Goal: Task Accomplishment & Management: Complete application form

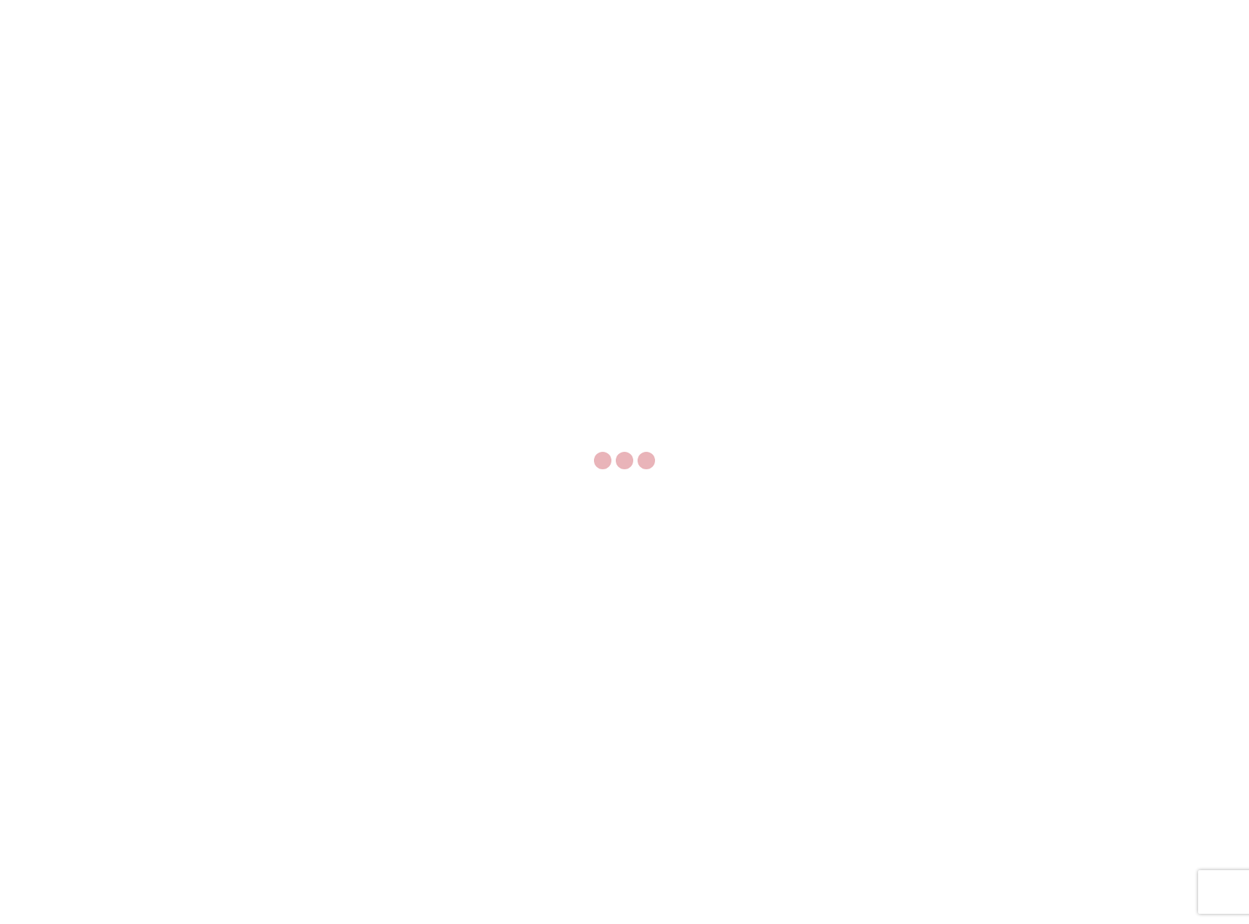
select select "FULL"
select select "LBS"
select select "IN"
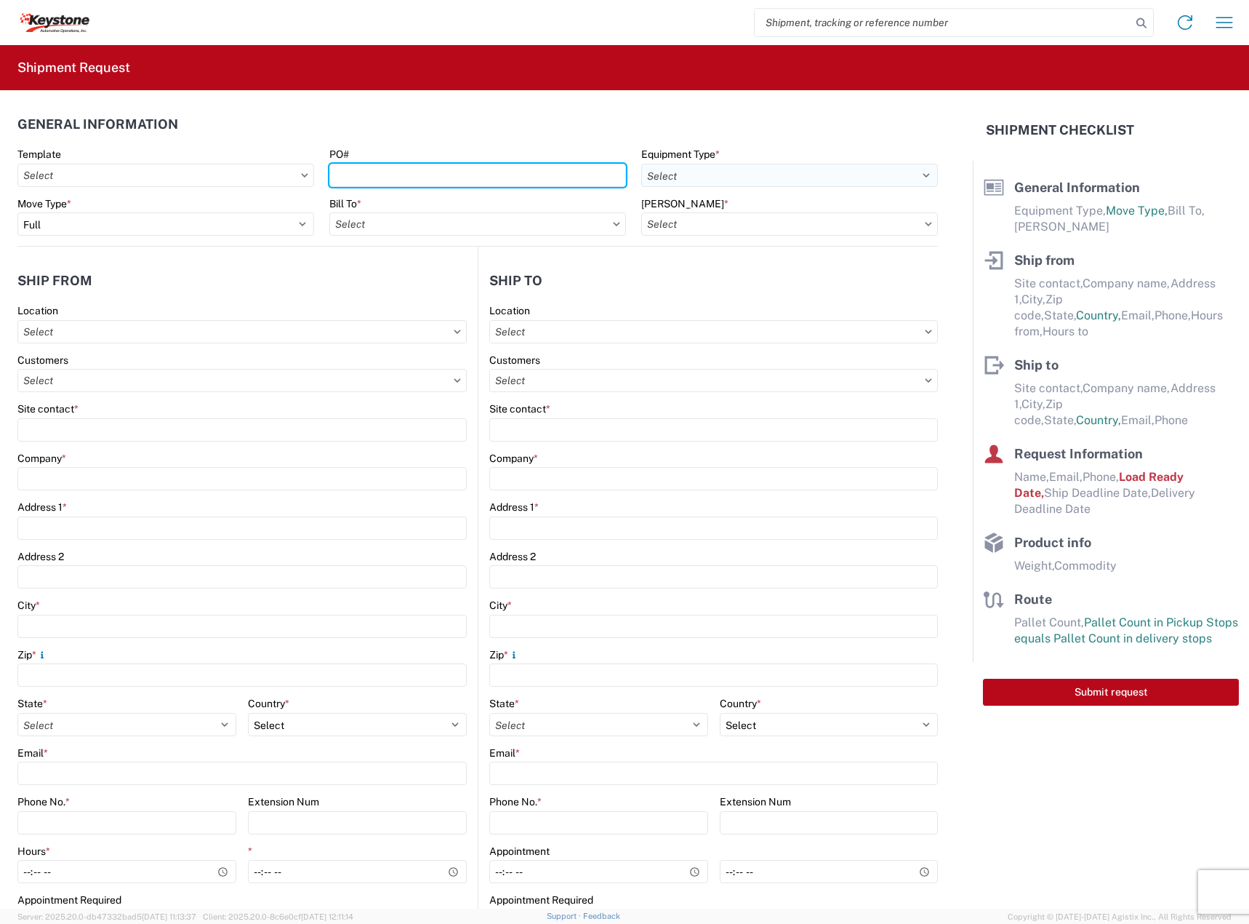
drag, startPoint x: 488, startPoint y: 178, endPoint x: 767, endPoint y: 177, distance: 279.3
click at [492, 178] on input "PO#" at bounding box center [477, 175] width 297 height 23
paste input "2214202"
type input "2214202"
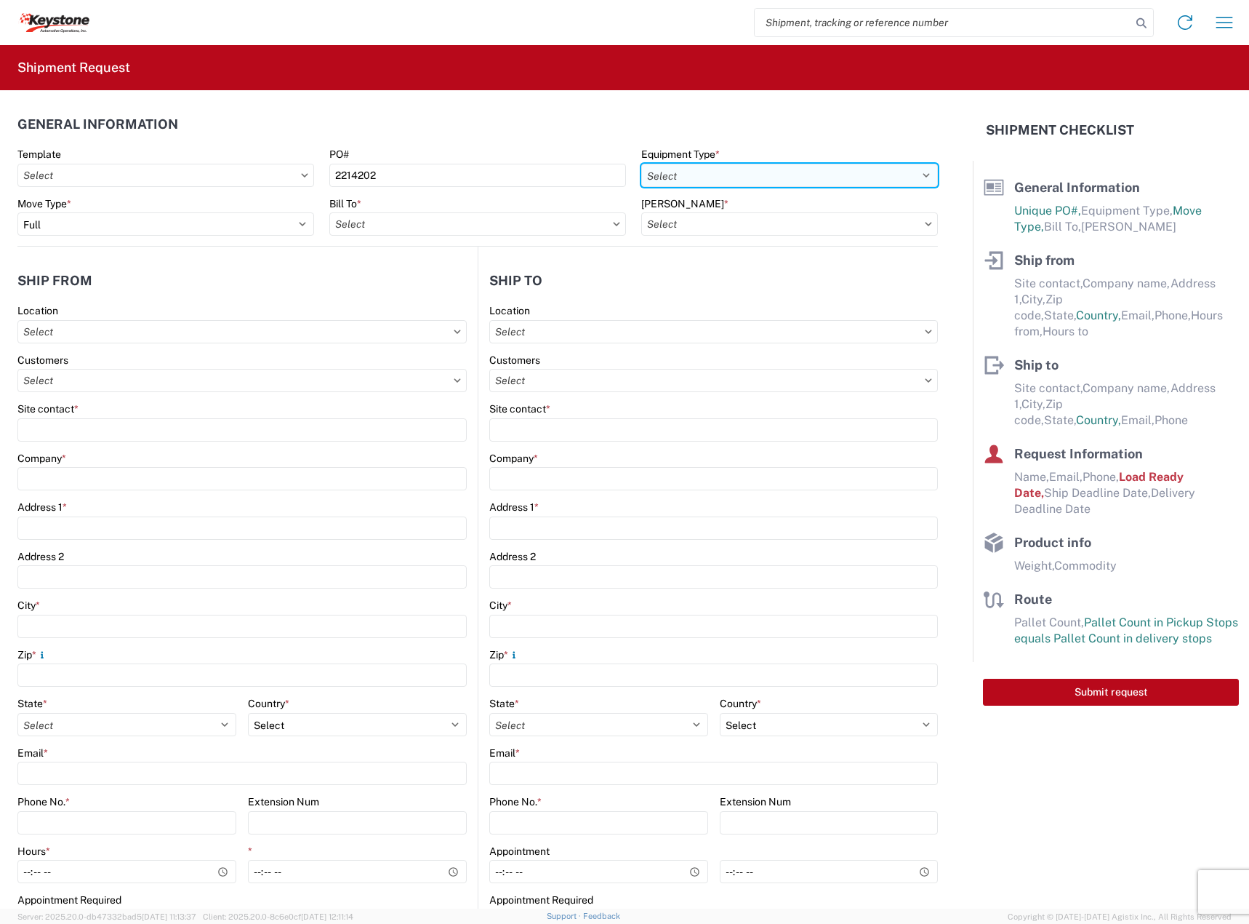
click at [769, 176] on select "Select 53’ Dry Van Flatbed Dropdeck (van) Lowboy (flatbed) Rail" at bounding box center [789, 175] width 297 height 23
select select "STDV"
click at [641, 164] on select "Select 53’ Dry Van Flatbed Dropdeck (van) Lowboy (flatbed) Rail" at bounding box center [789, 175] width 297 height 23
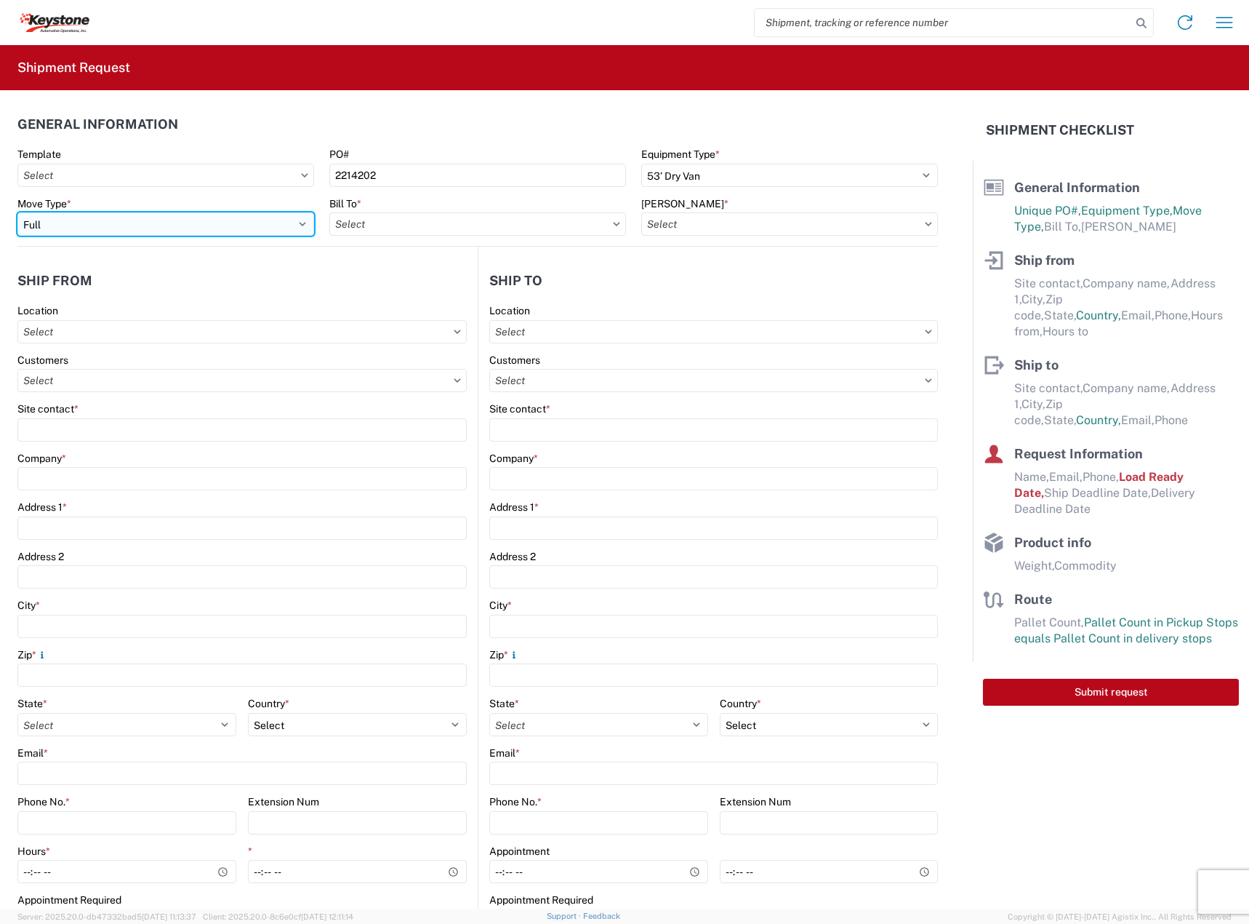
drag, startPoint x: 248, startPoint y: 221, endPoint x: 213, endPoint y: 235, distance: 37.5
click at [247, 221] on select "Select Full Partial TL" at bounding box center [165, 223] width 297 height 23
select select "PARTIAL_TL"
click at [17, 212] on select "Select Full Partial TL" at bounding box center [165, 223] width 297 height 23
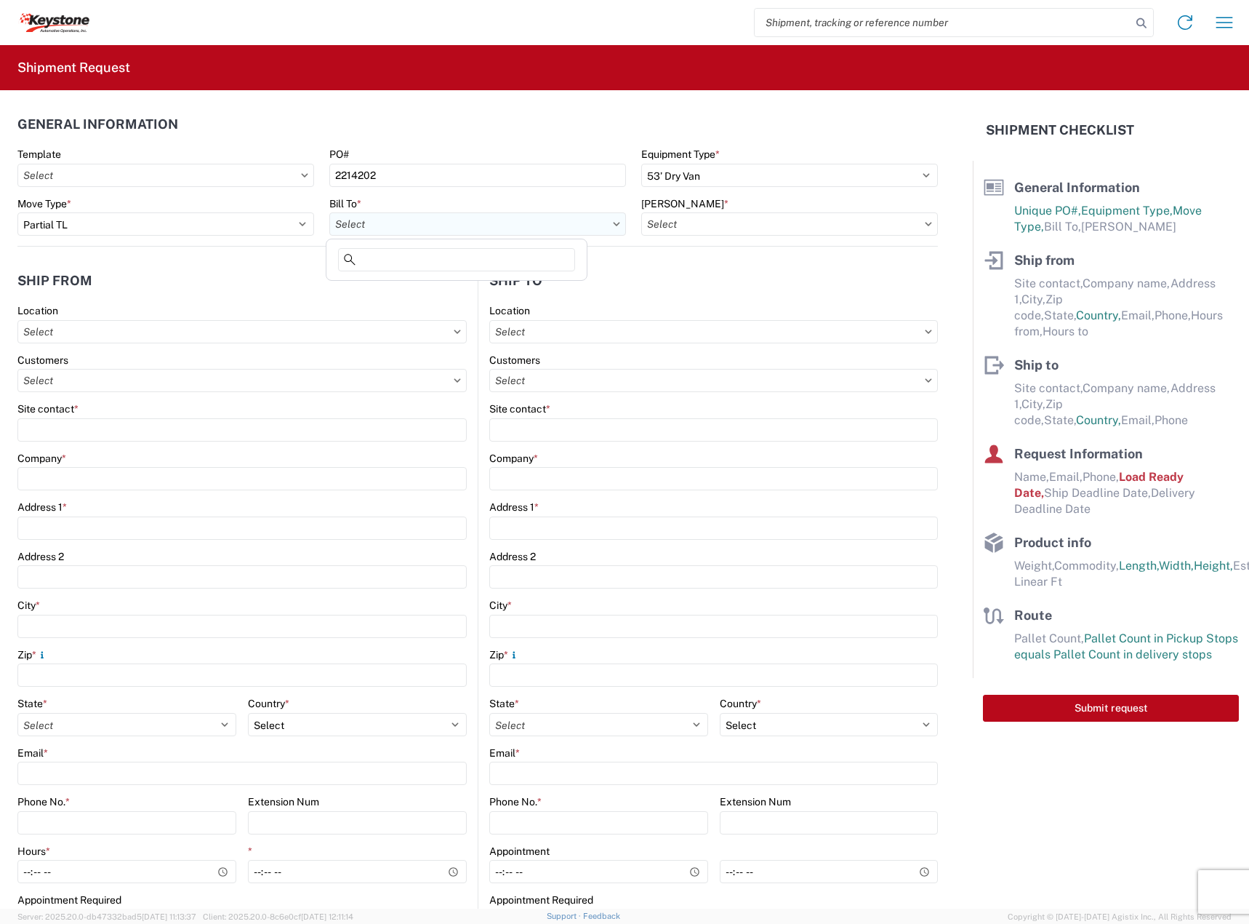
click at [478, 225] on input "text" at bounding box center [477, 223] width 297 height 23
type input "[PERSON_NAME]"
click at [439, 287] on div "8404 - [PERSON_NAME] Warehouse" at bounding box center [456, 288] width 255 height 23
type input "8404 - [PERSON_NAME] Warehouse"
click at [714, 218] on input "text" at bounding box center [789, 223] width 297 height 23
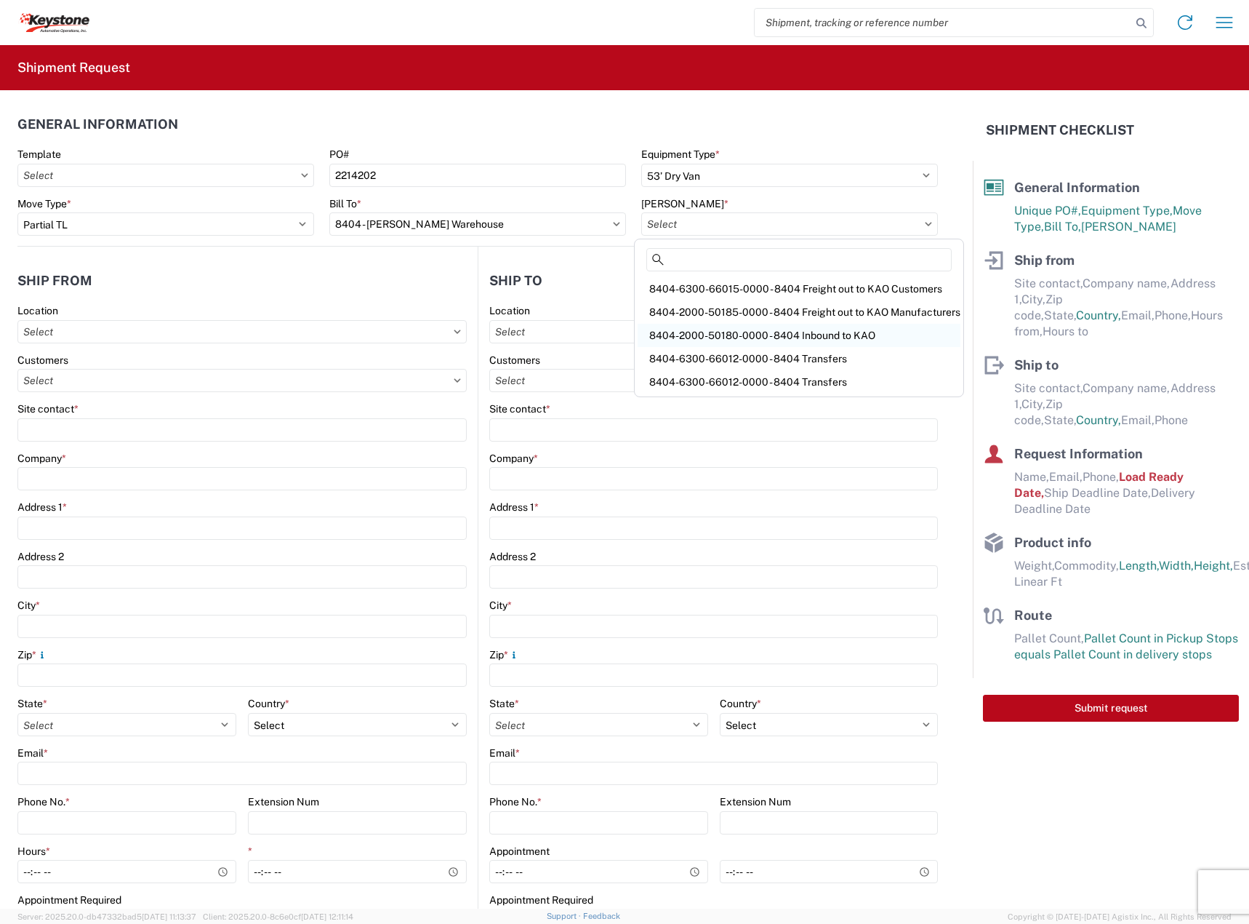
click at [761, 336] on div "8404-2000-50180-0000 - 8404 Inbound to KAO" at bounding box center [799, 335] width 323 height 23
type input "8404-2000-50180-0000 - 8404 Inbound to KAO"
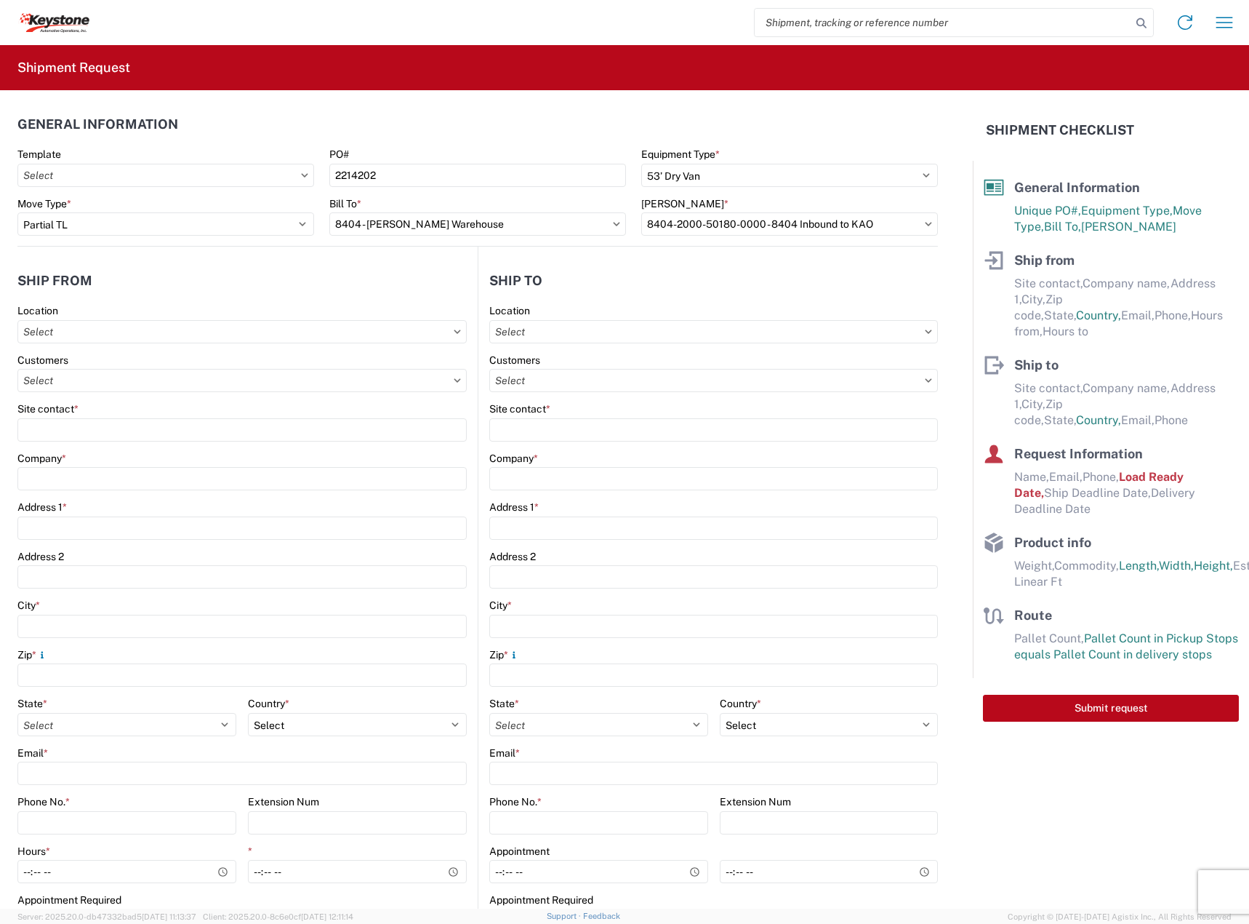
click at [108, 414] on div "Site contact *" at bounding box center [241, 408] width 449 height 13
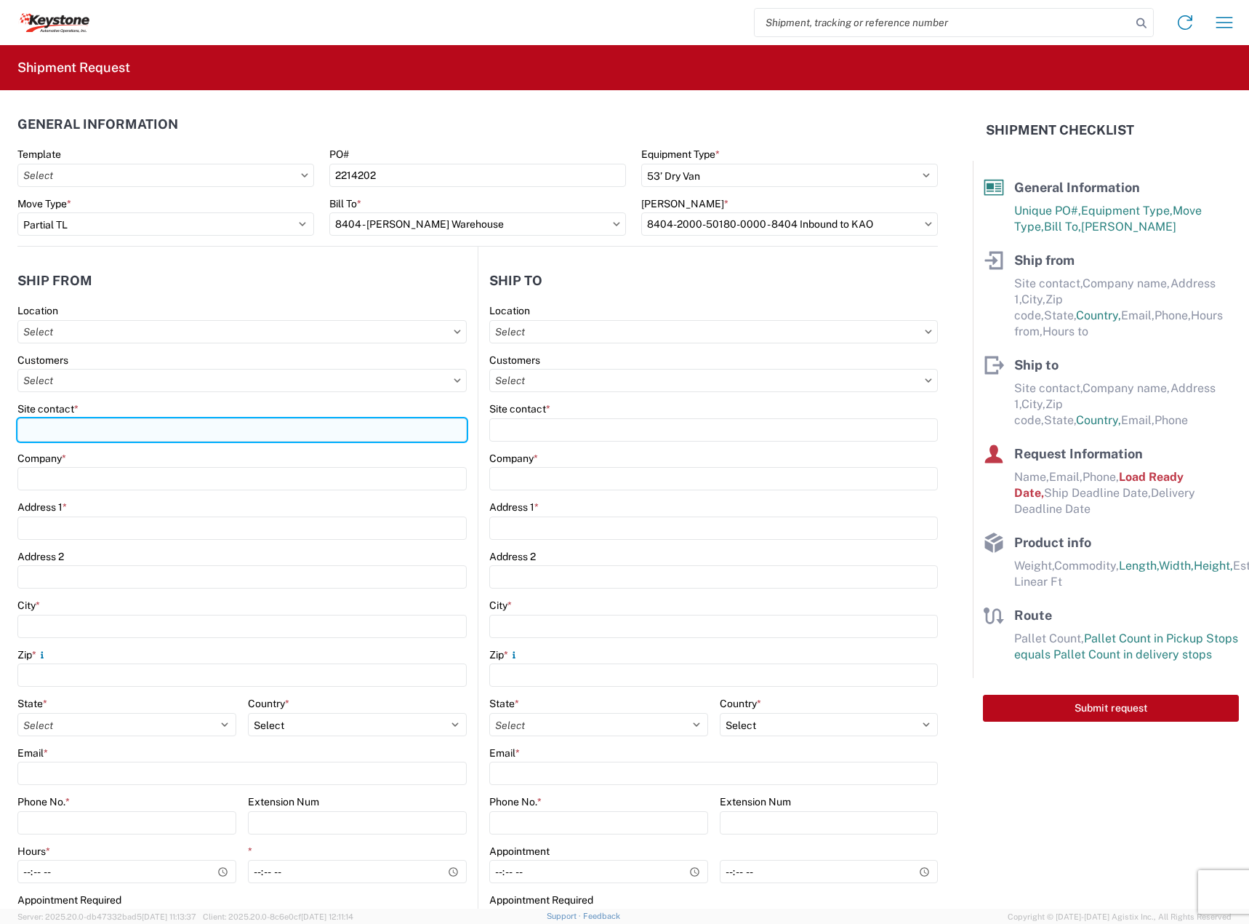
click at [108, 436] on input "Site contact *" at bounding box center [241, 429] width 449 height 23
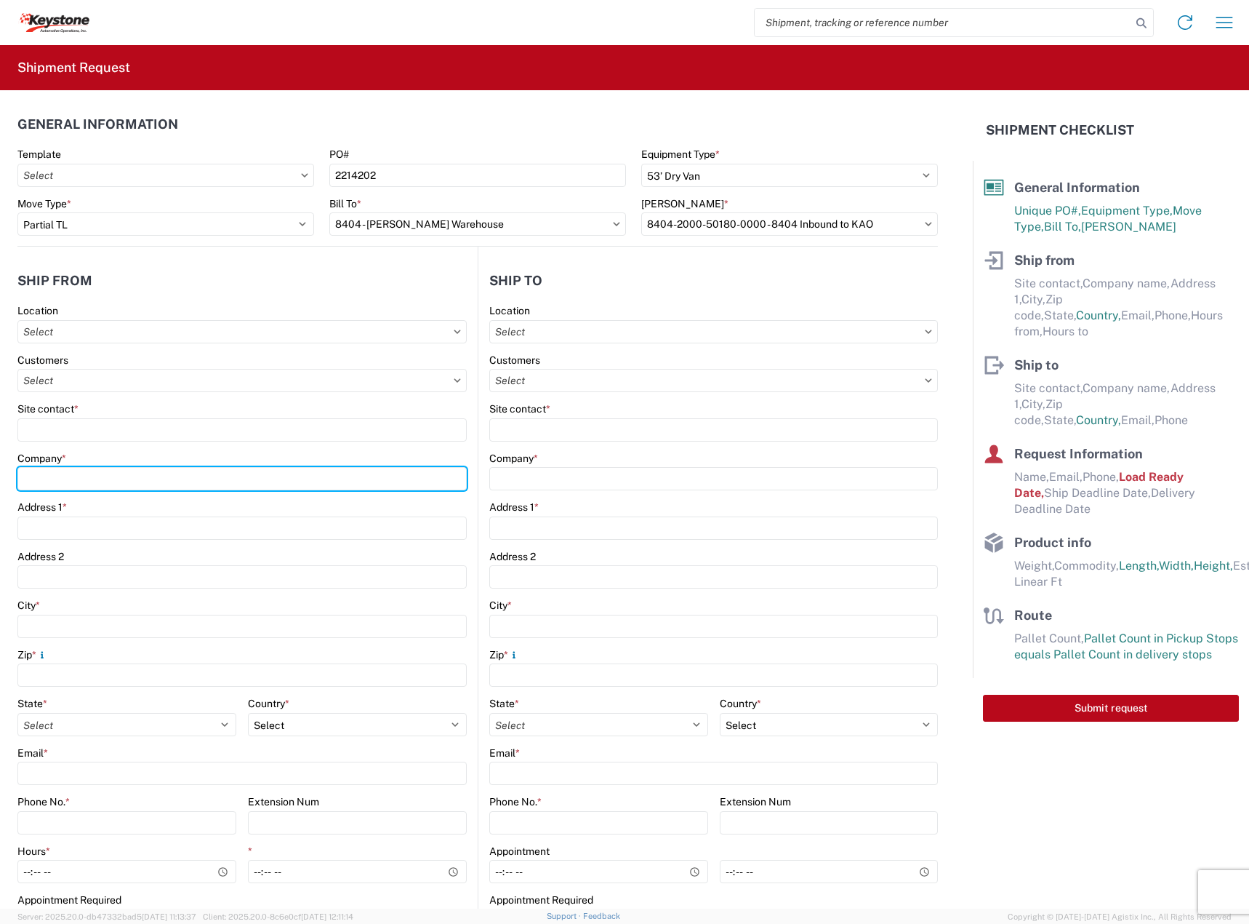
click at [107, 483] on div "Company *" at bounding box center [241, 471] width 449 height 39
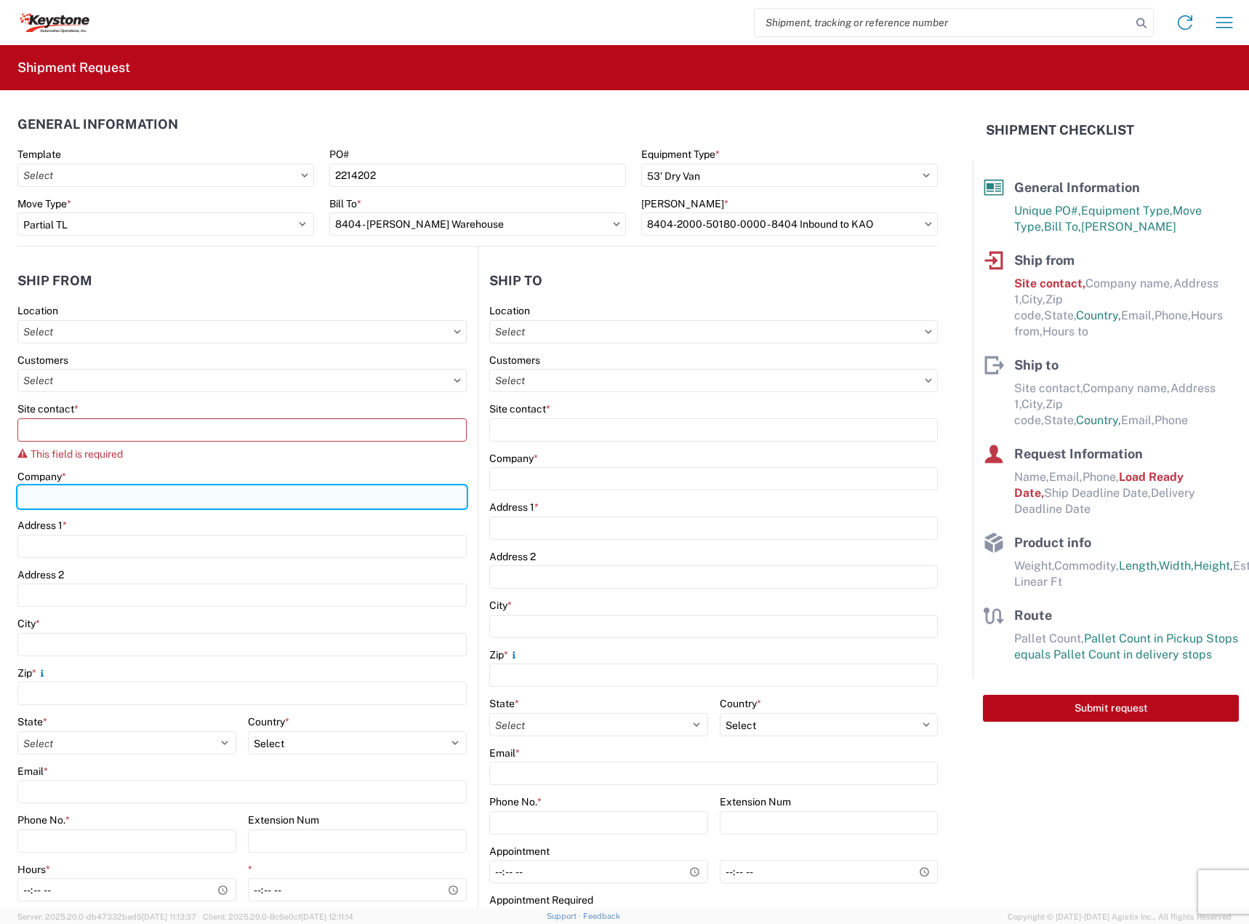
type input "DECKED"
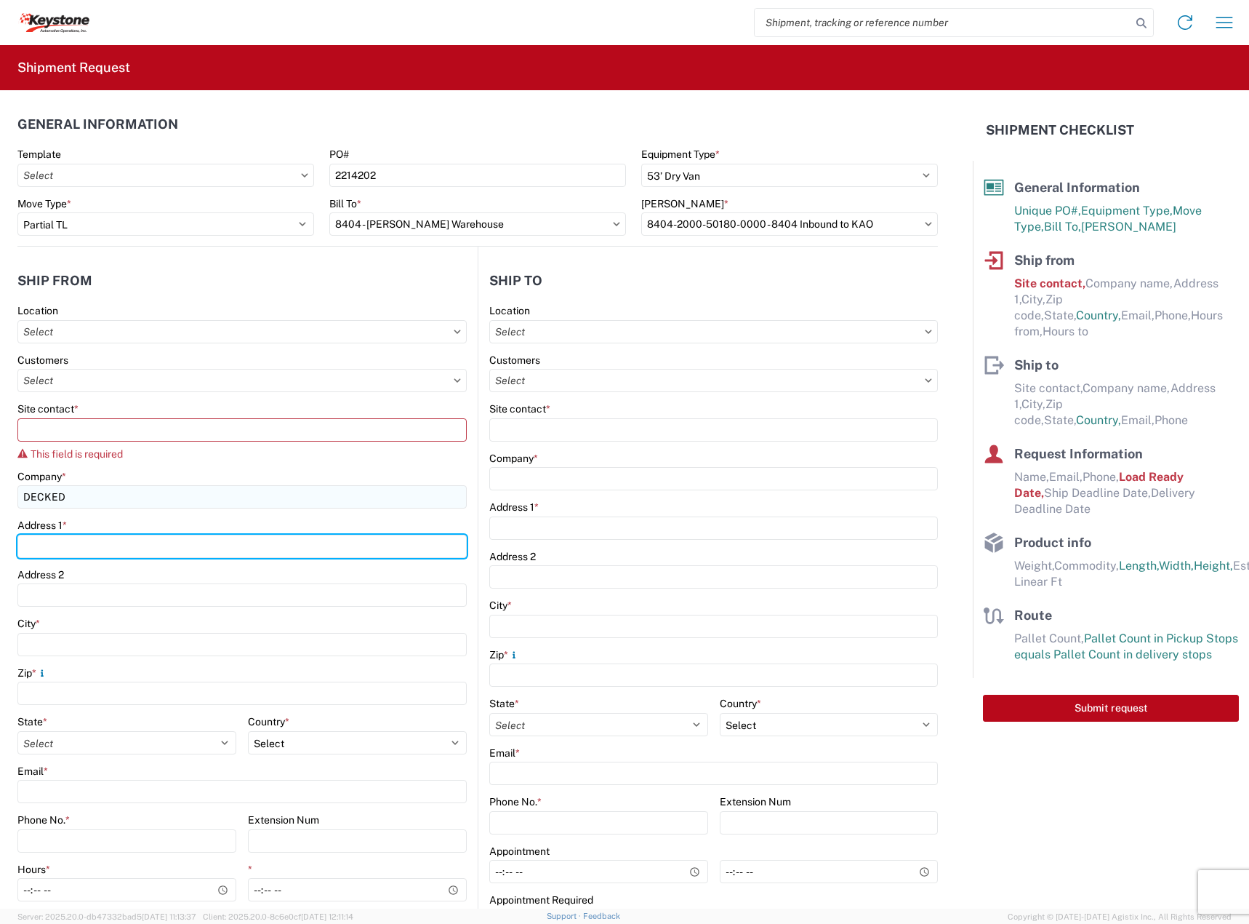
type input "[STREET_ADDRESS][PERSON_NAME]"
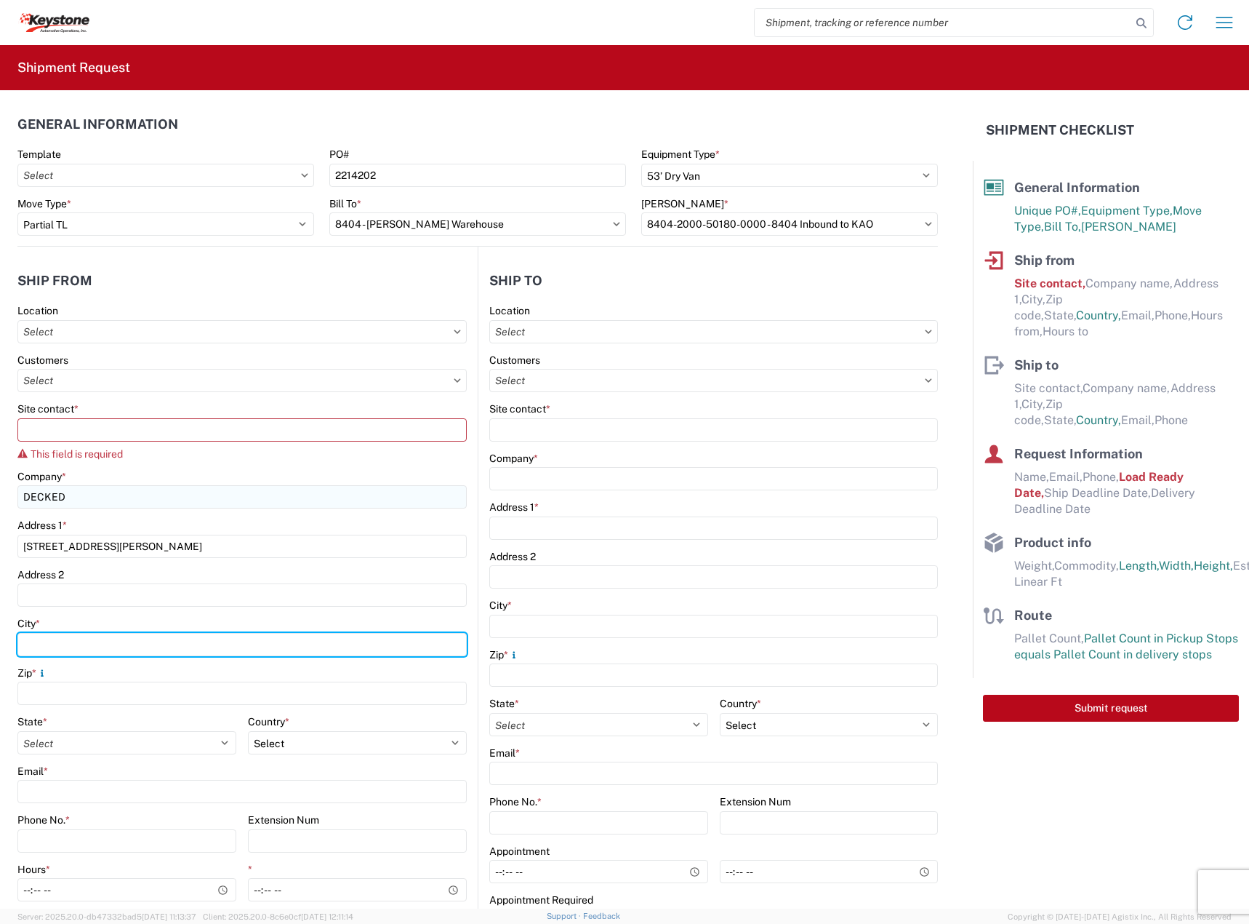
type input "Defiance"
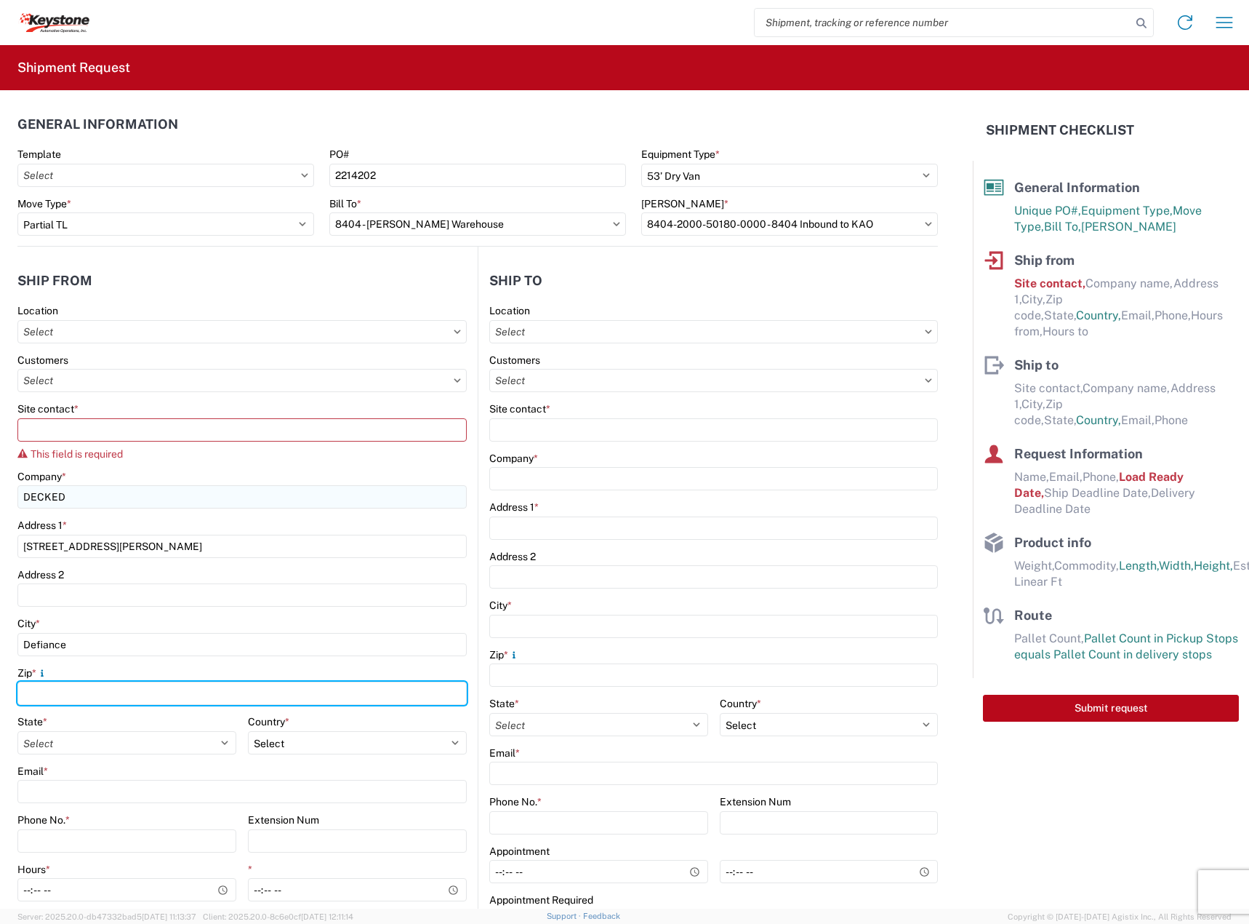
type input "43512"
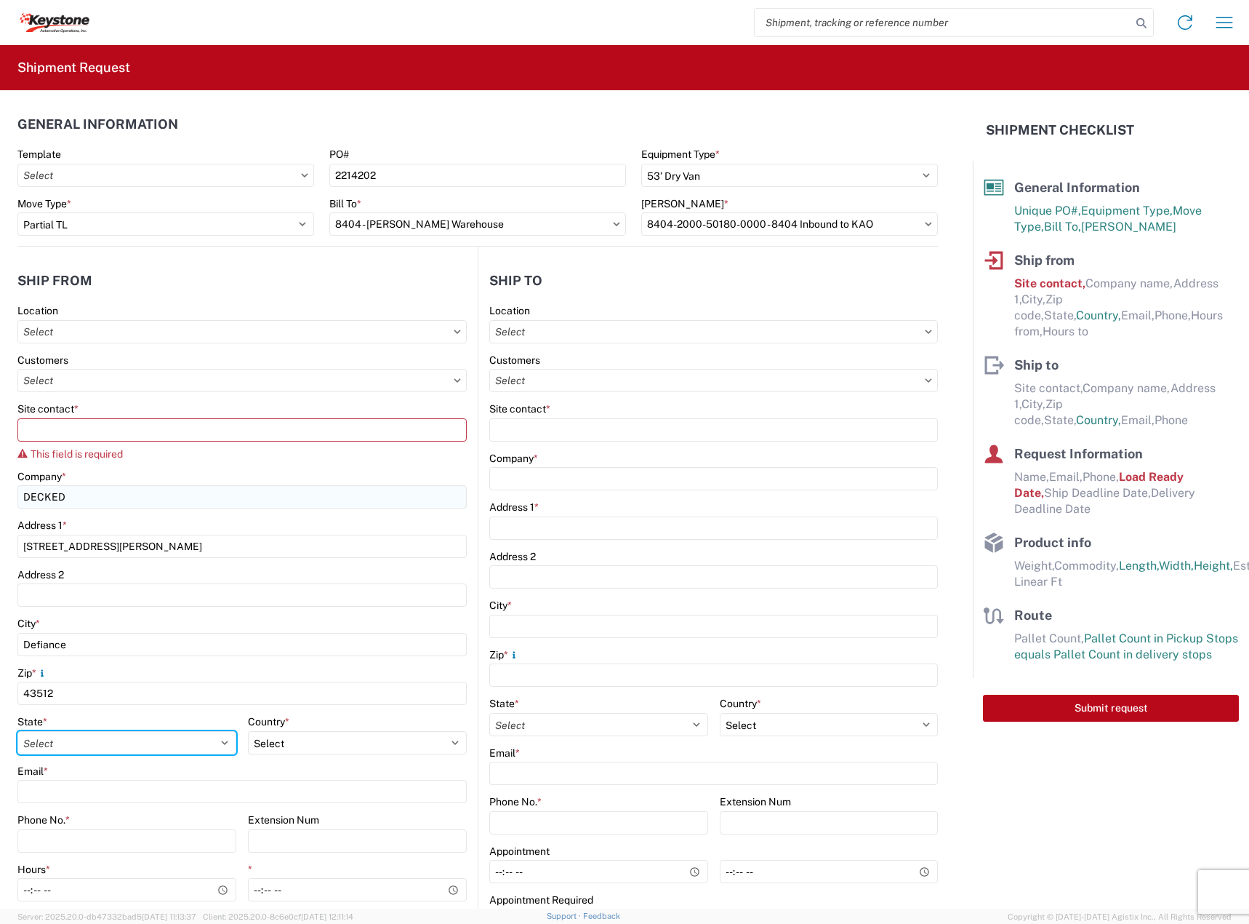
select select "OH"
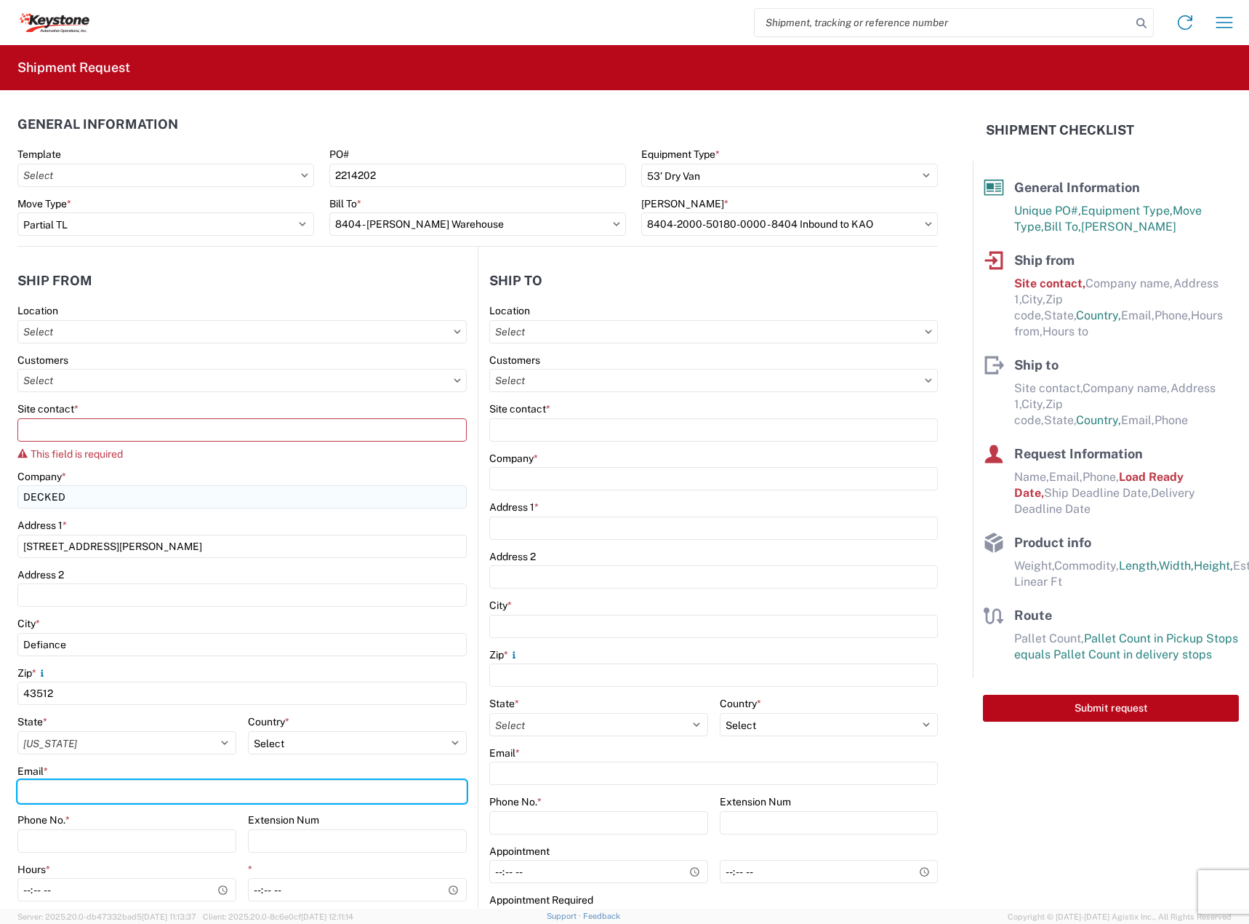
type input "[EMAIL_ADDRESS][DOMAIN_NAME]"
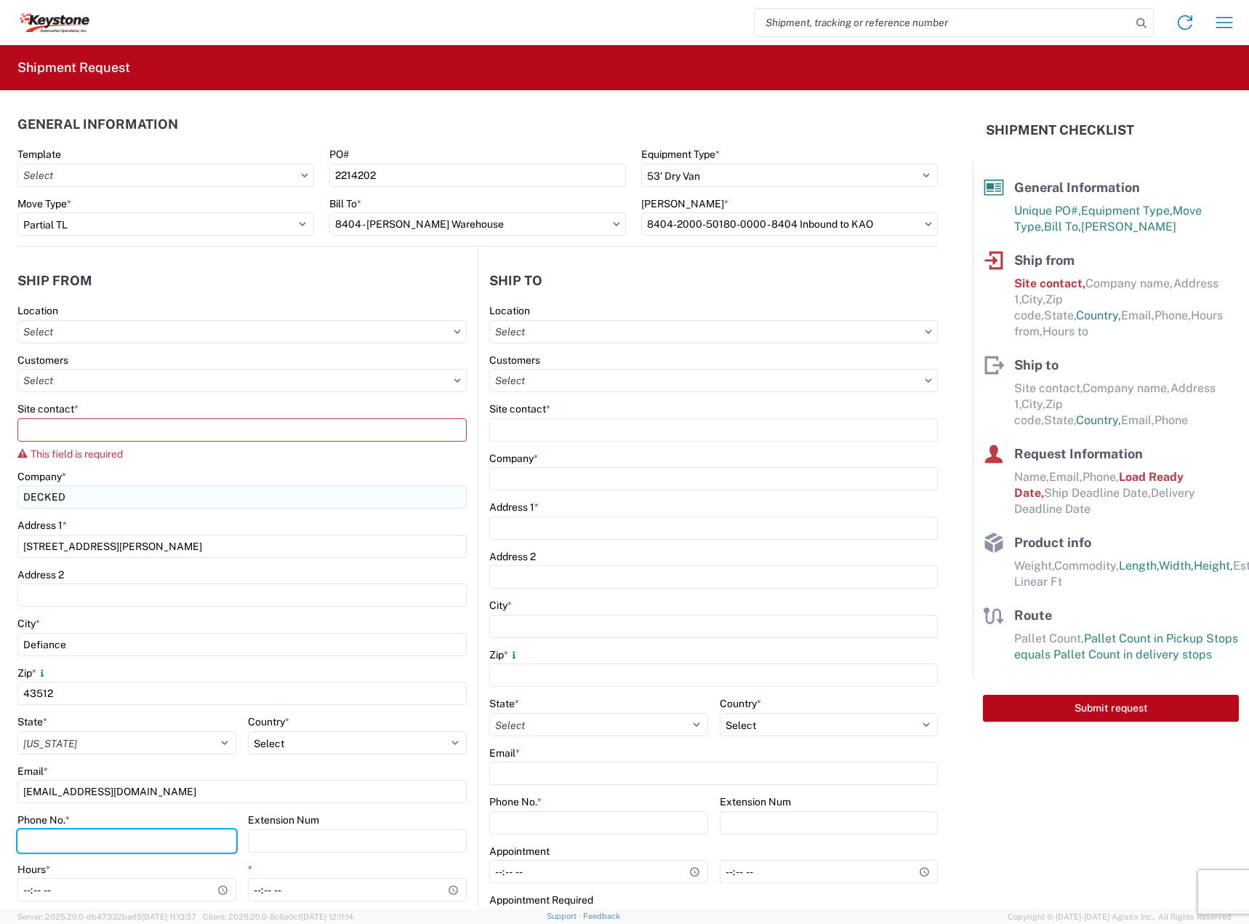
type input "2088060251"
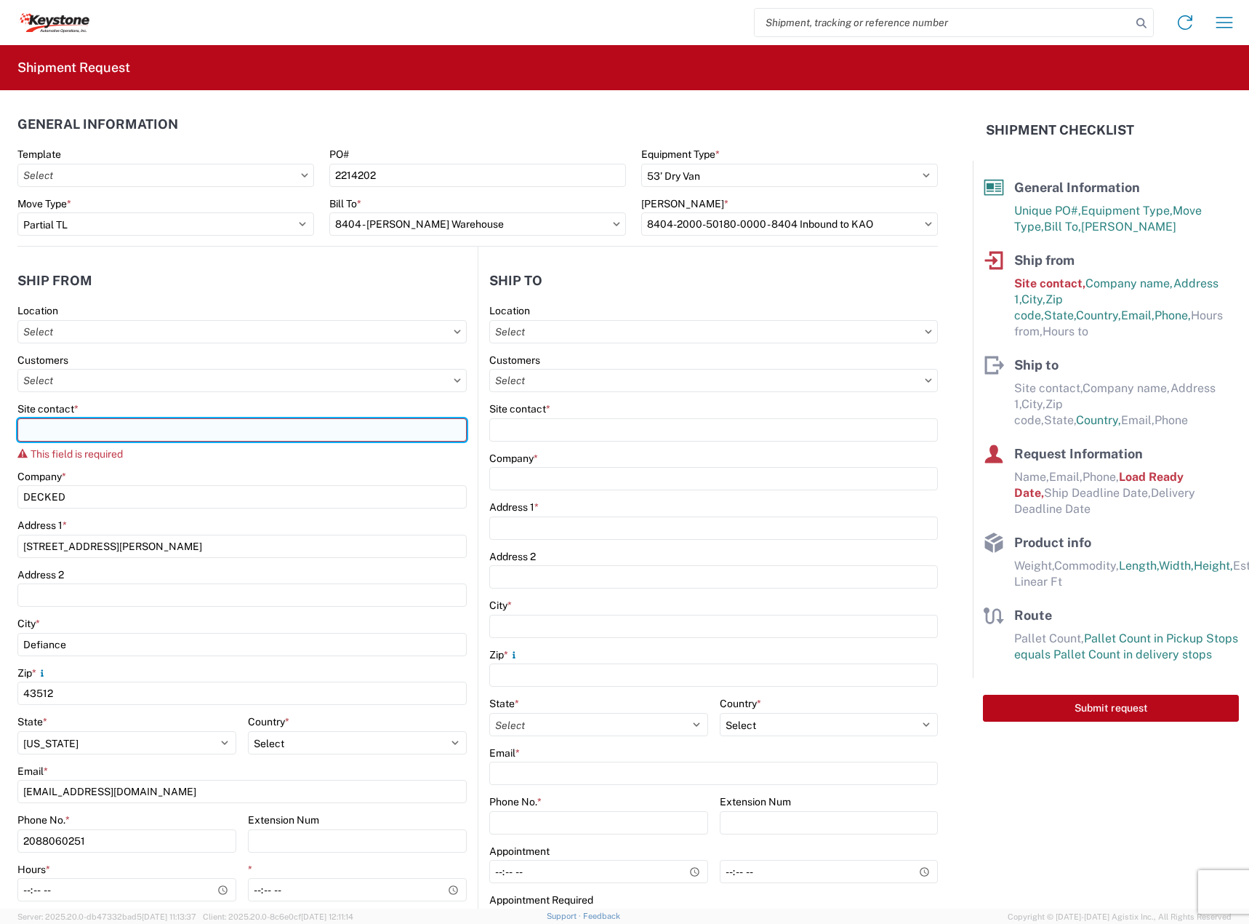
click at [120, 425] on input "Site contact *" at bounding box center [241, 429] width 449 height 23
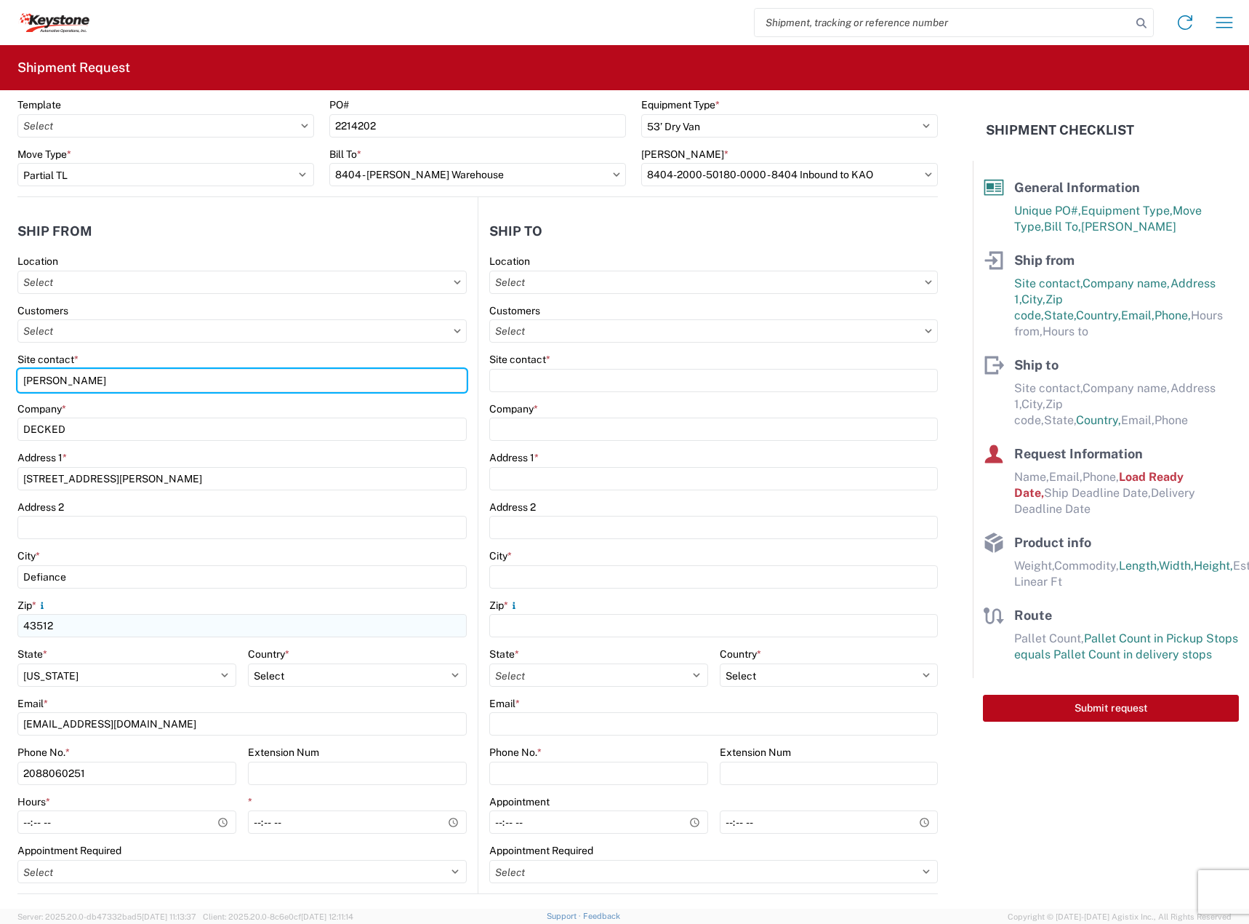
scroll to position [121, 0]
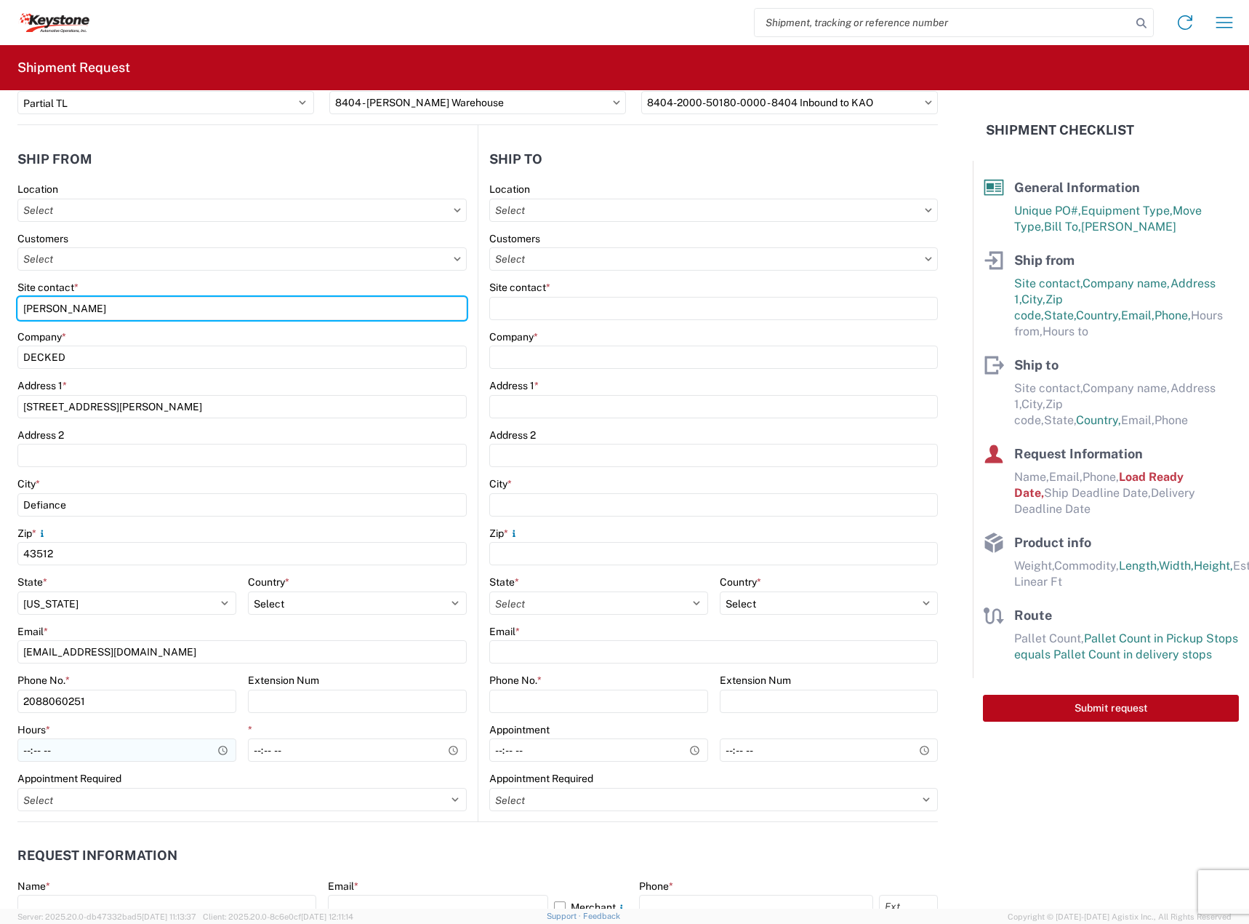
type input "[PERSON_NAME]"
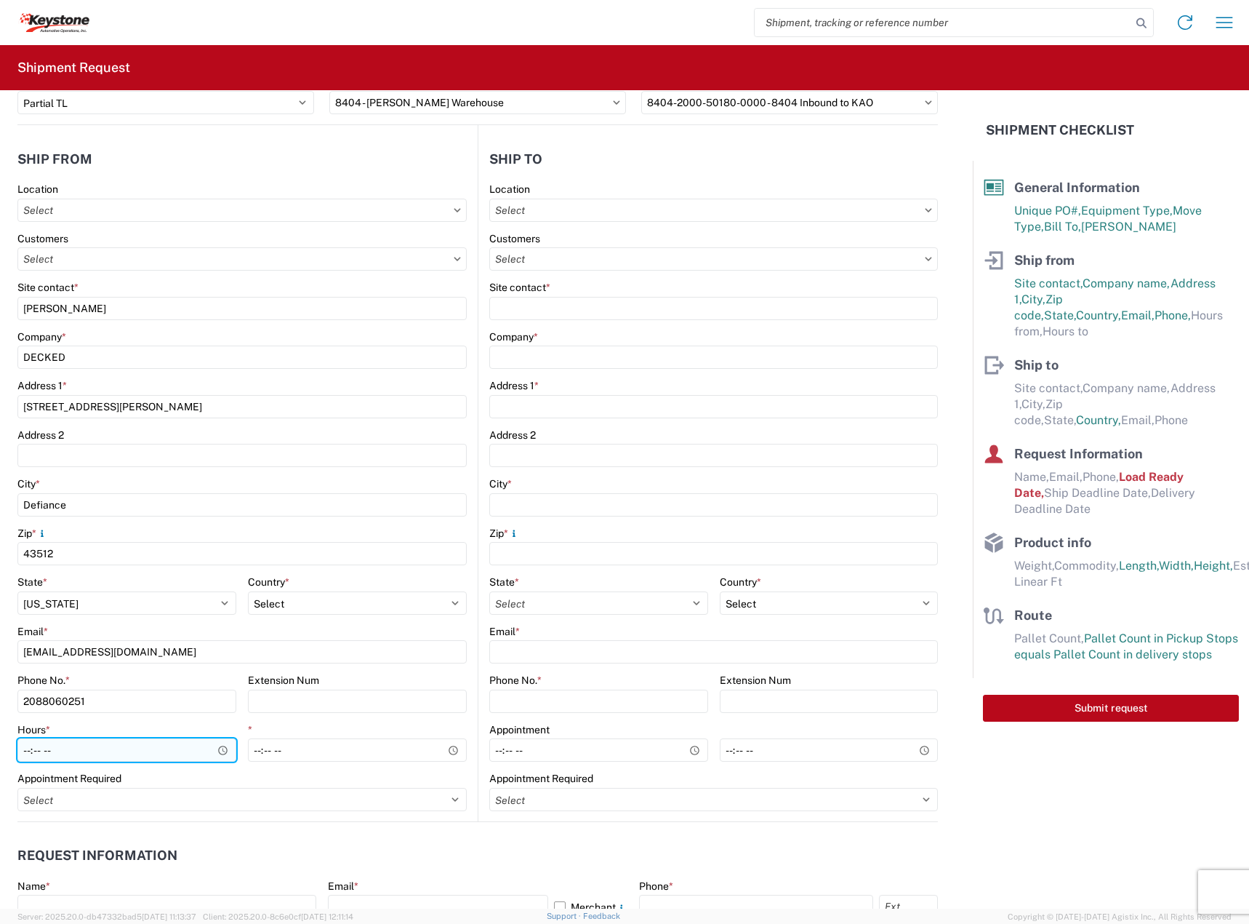
click at [47, 746] on input "Hours *" at bounding box center [126, 749] width 219 height 23
type input "08:00"
type input "15:30"
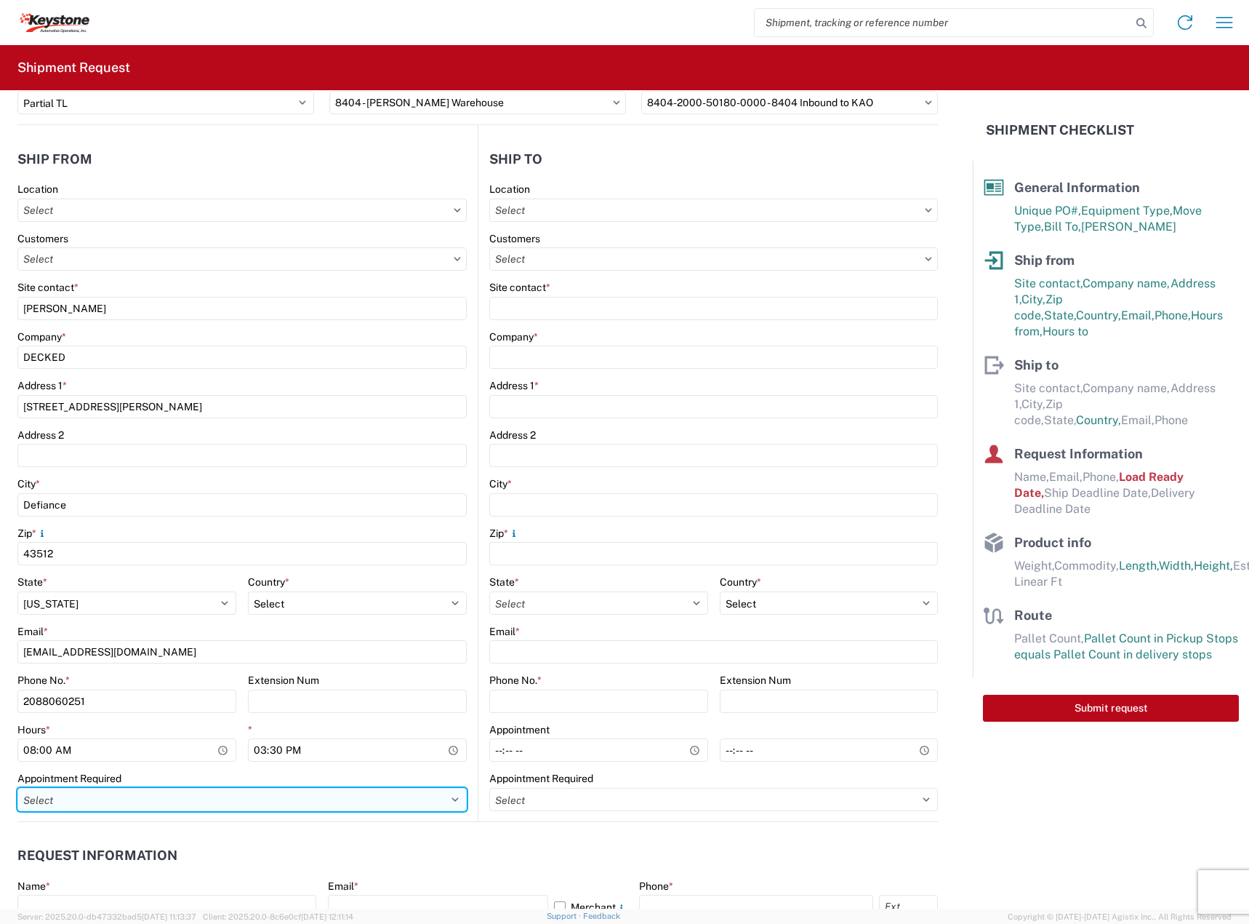
click at [164, 805] on select "Select Appt Required Appt Not Required Appt - First available" at bounding box center [241, 799] width 449 height 23
select select "apptRequired"
click at [17, 788] on select "Select Appt Required Appt Not Required Appt - First available" at bounding box center [241, 799] width 449 height 23
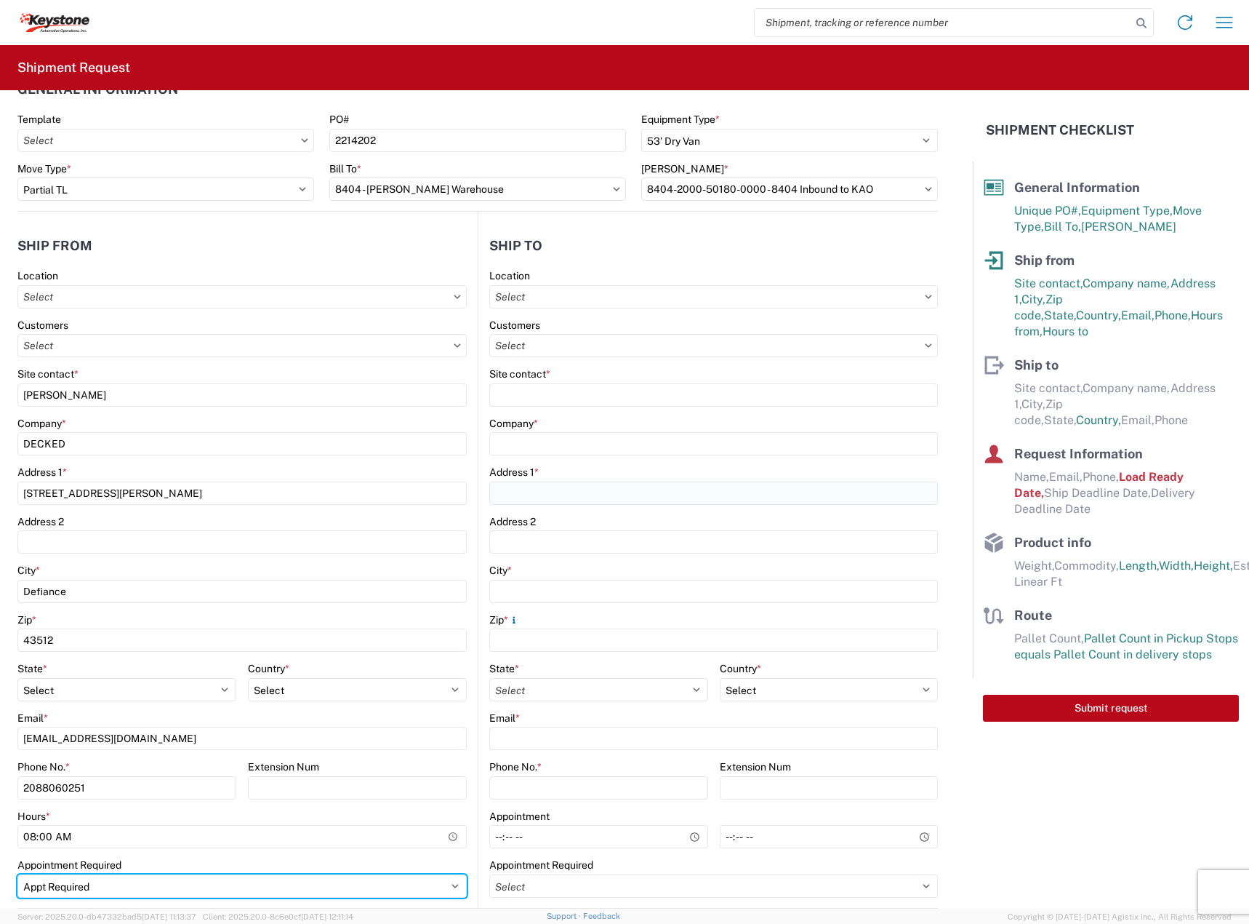
scroll to position [0, 0]
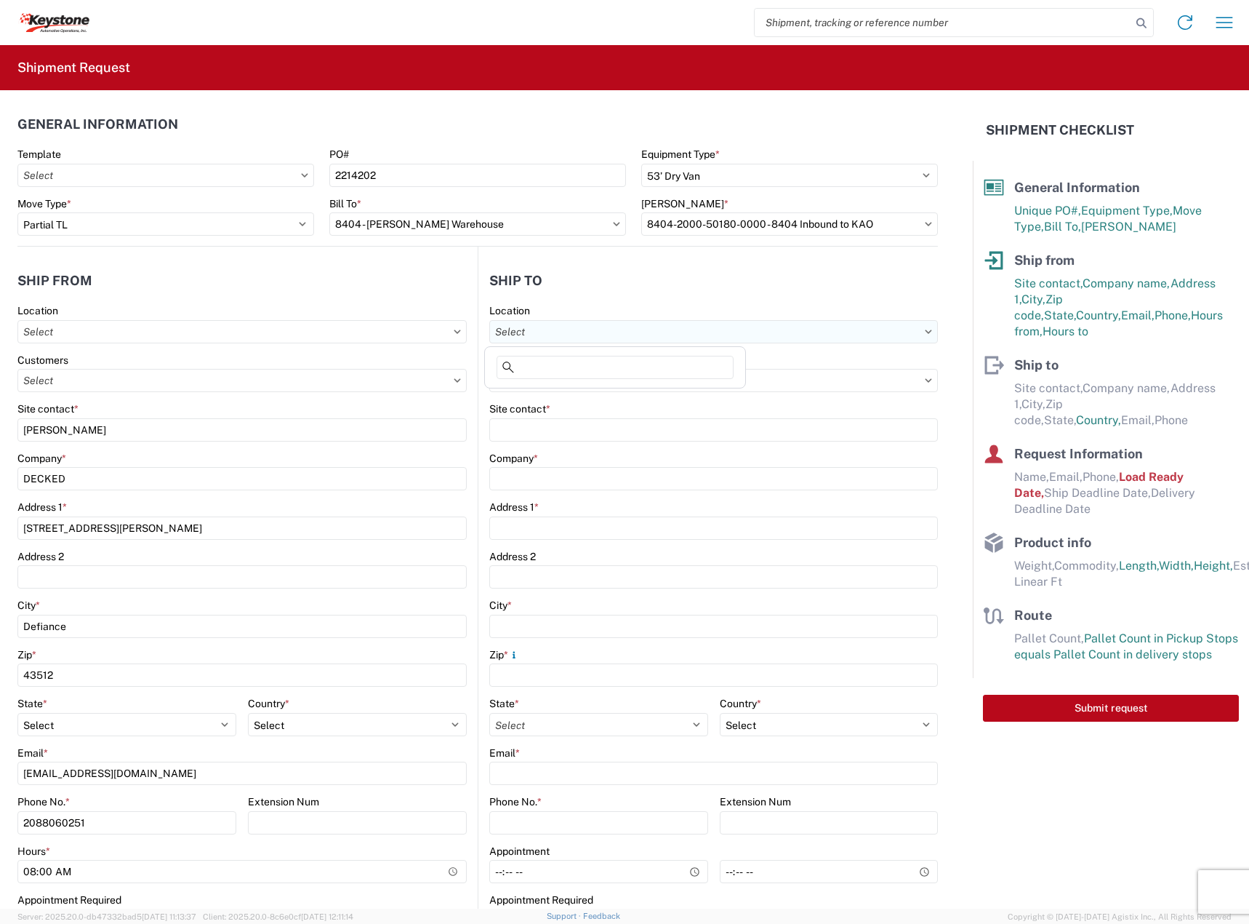
click at [577, 334] on input "text" at bounding box center [713, 331] width 449 height 23
type input "8404"
click at [559, 415] on div "8404 - [PERSON_NAME] Warehouse" at bounding box center [615, 419] width 255 height 23
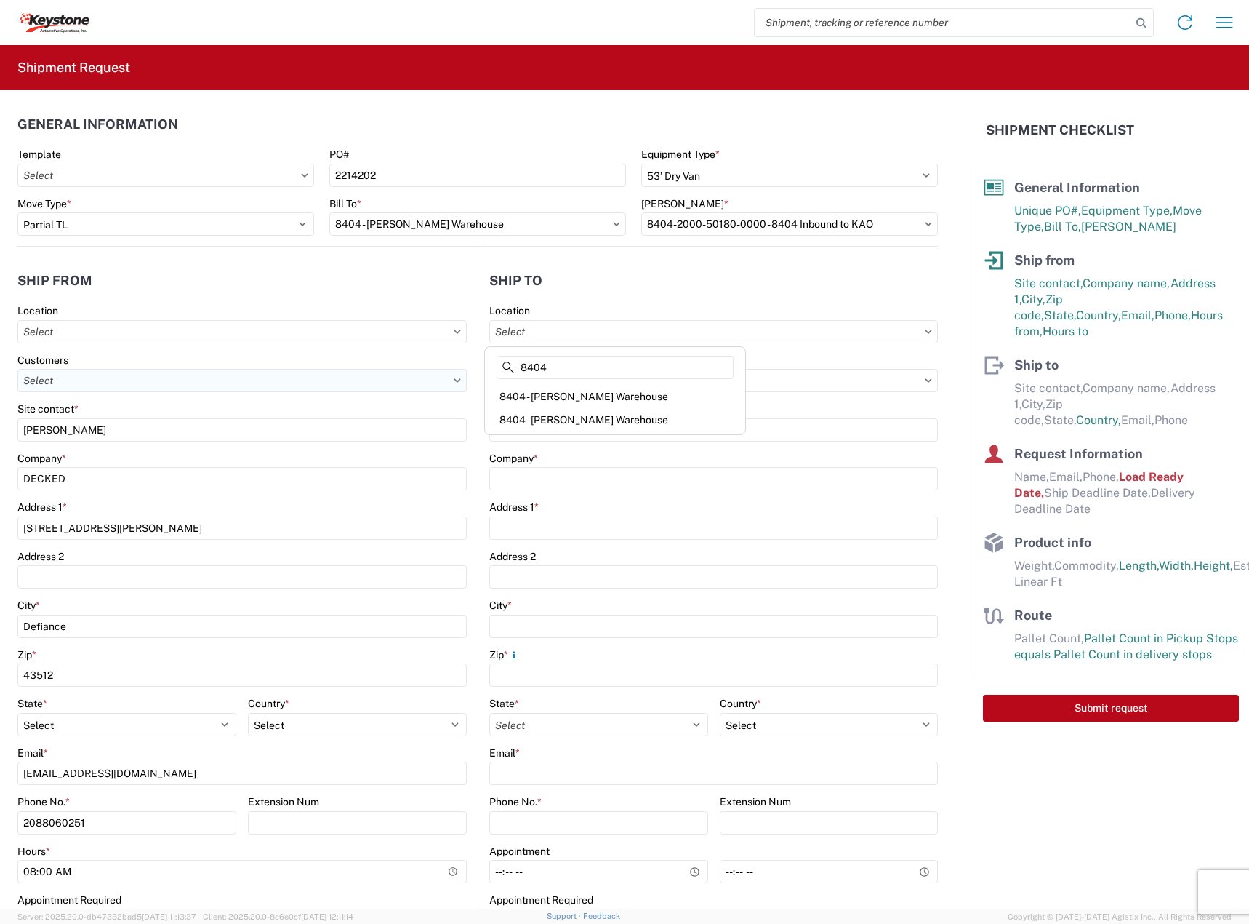
type input "8404 - [PERSON_NAME] Warehouse"
type input "KAO"
type input "[STREET_ADDRESS]"
type input "Suite 100"
type input "[PERSON_NAME]"
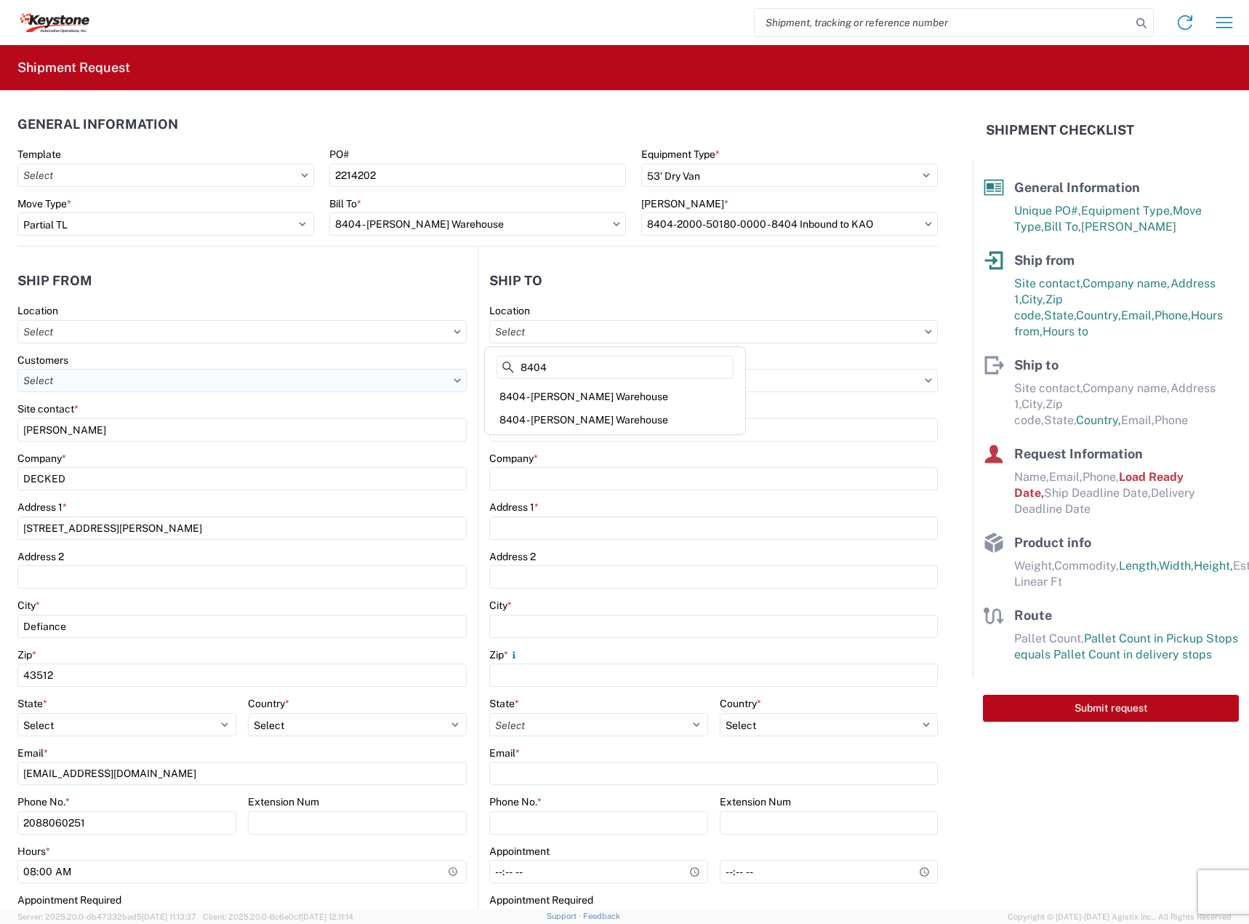
type input "75038"
select select "US"
type input "[PHONE_NUMBER]"
type input "08:00"
type input "14:00"
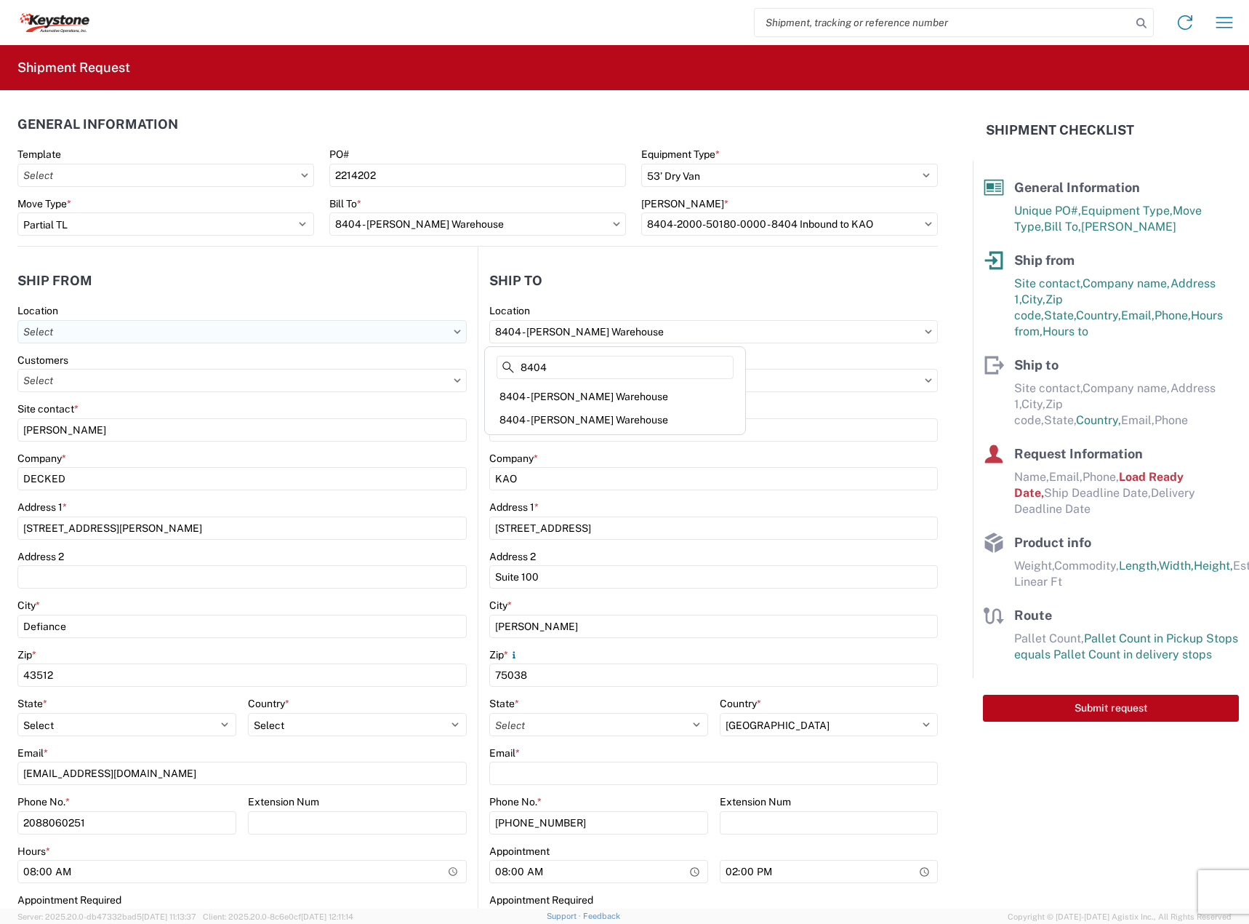
select select "[GEOGRAPHIC_DATA]"
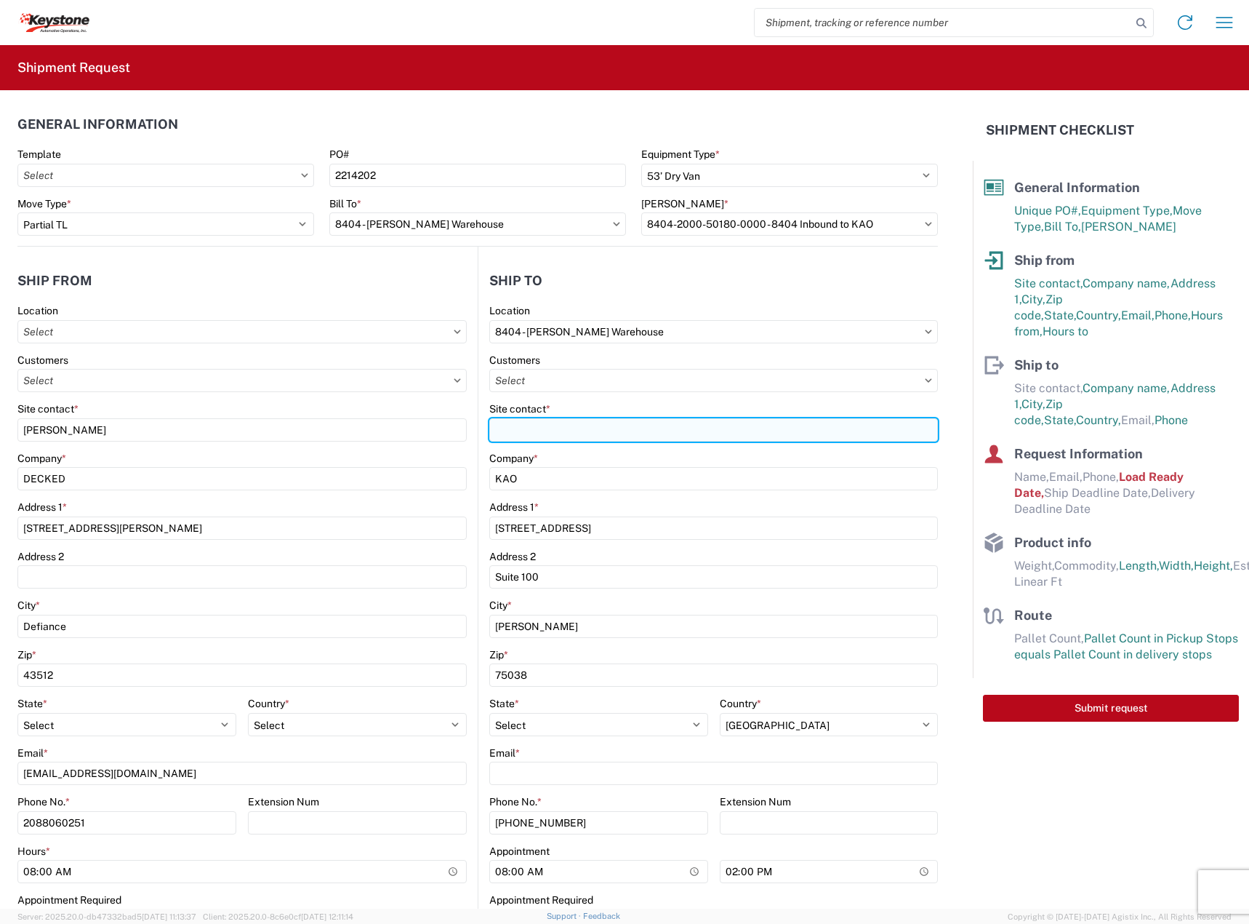
click at [604, 431] on input "Site contact *" at bounding box center [713, 429] width 449 height 23
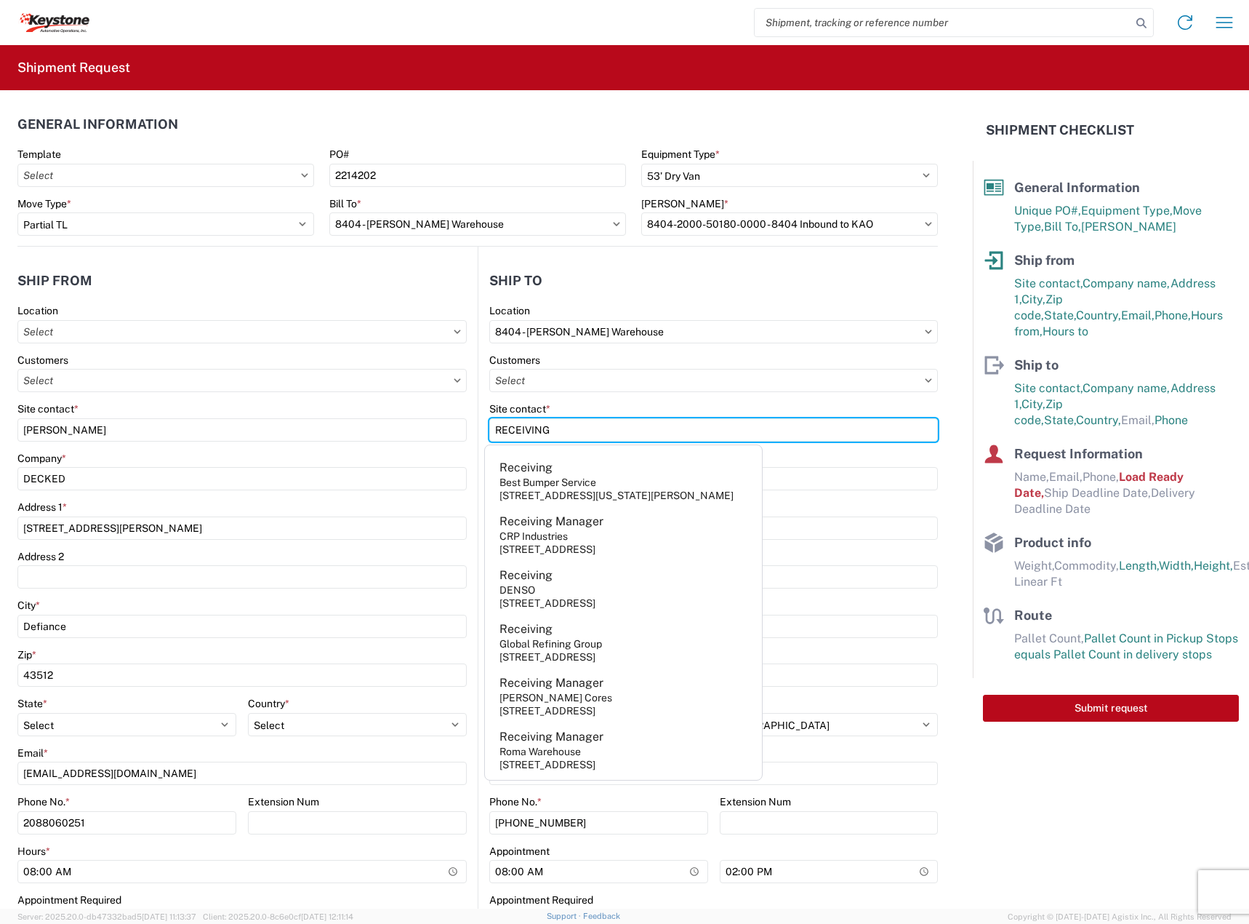
type input "RECEIVING"
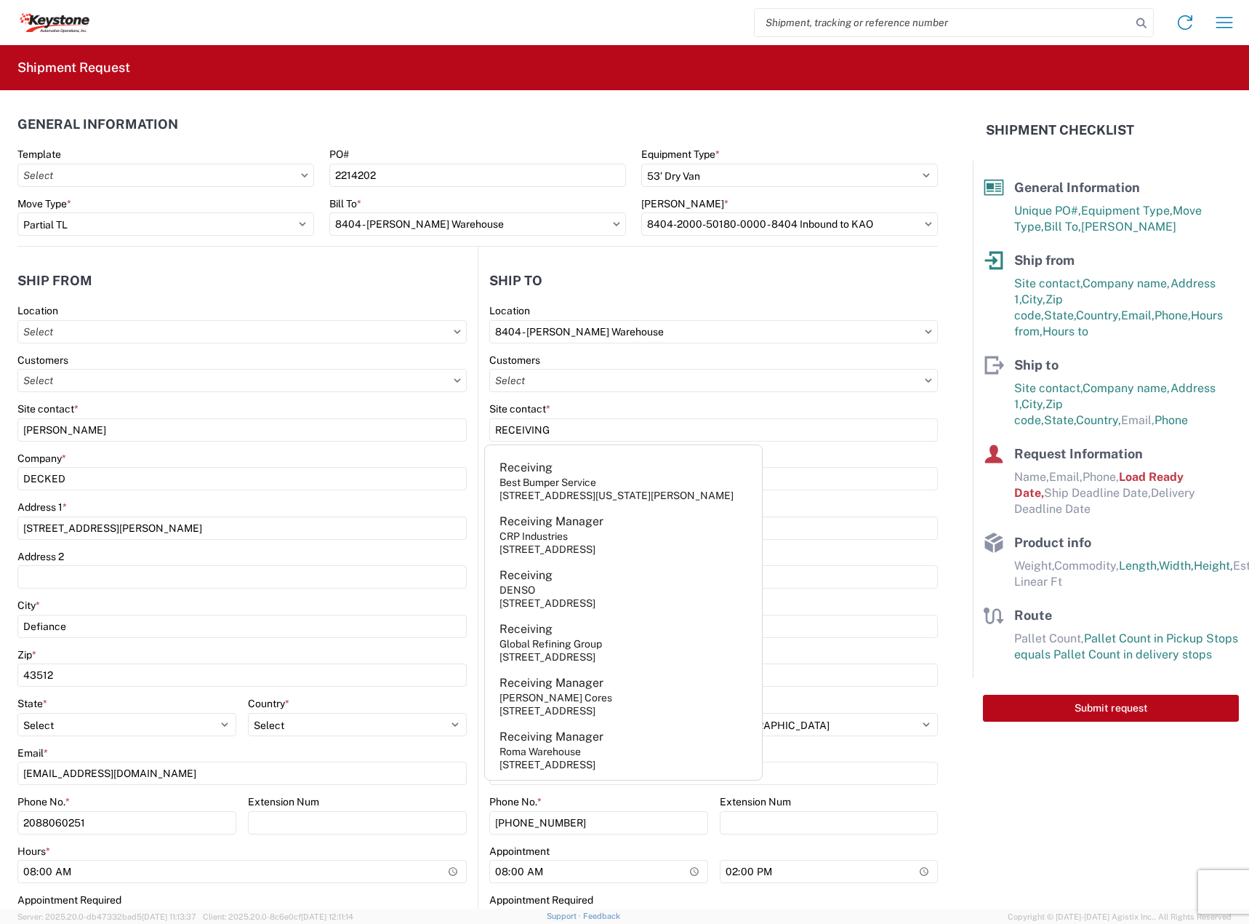
click at [881, 561] on div "Address 2" at bounding box center [713, 556] width 449 height 13
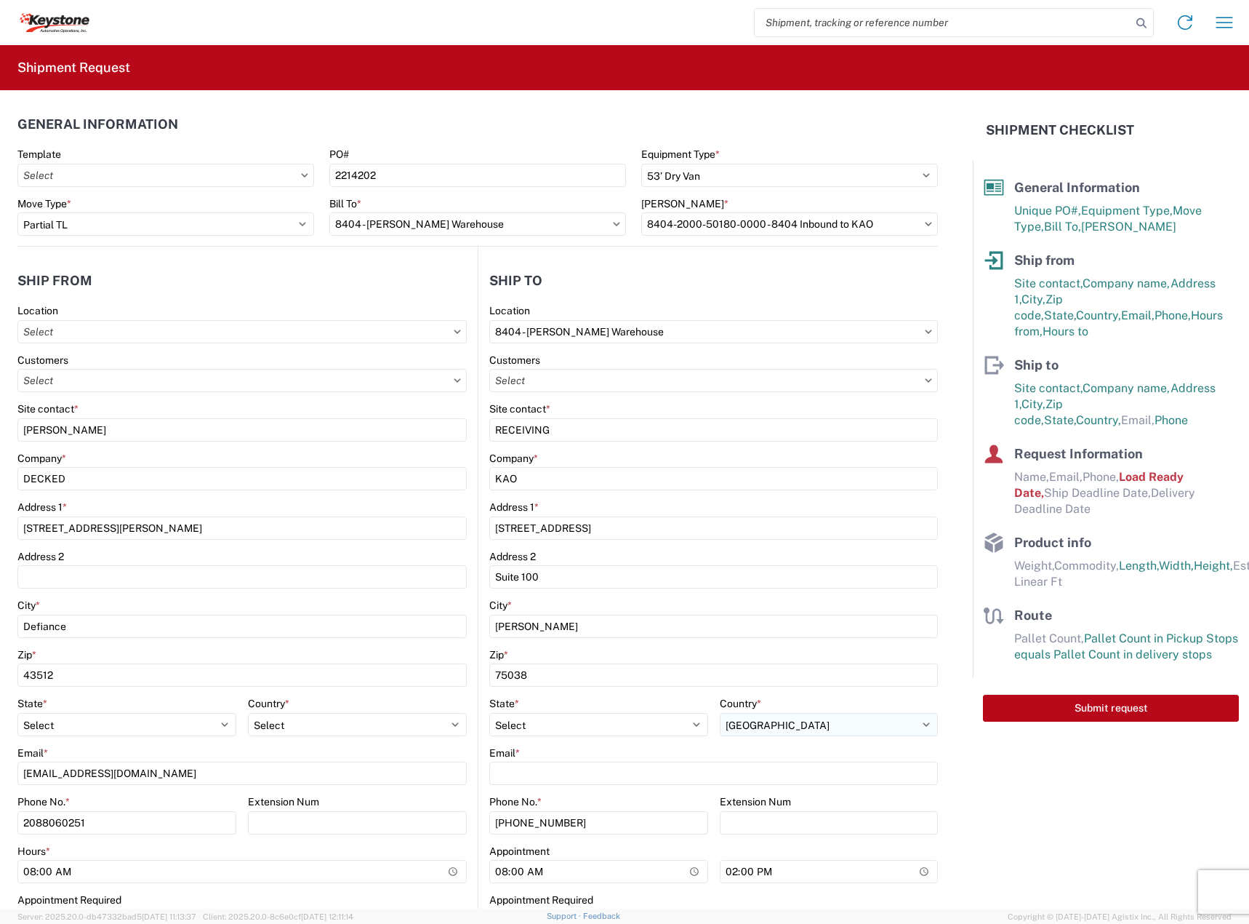
scroll to position [242, 0]
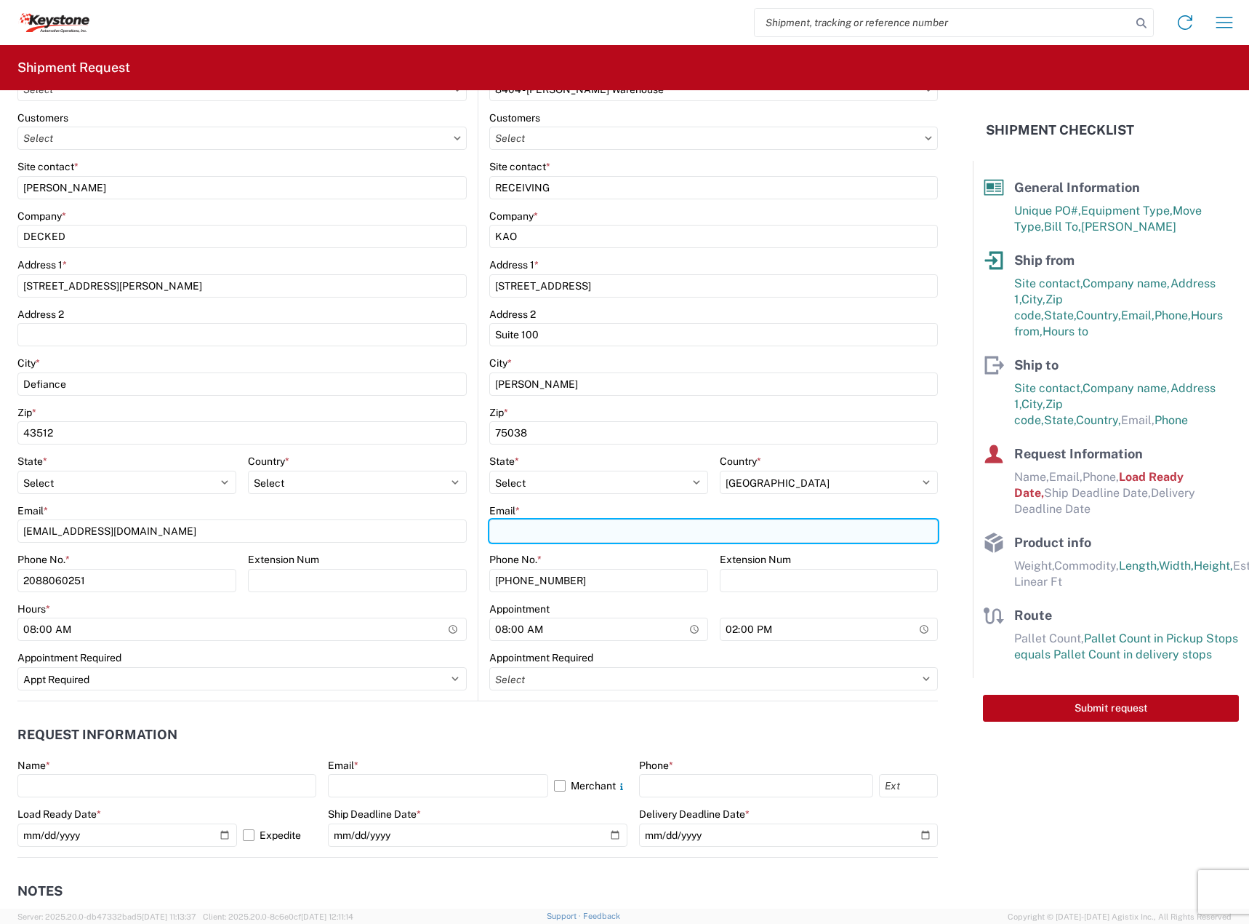
click at [559, 540] on input "Email *" at bounding box center [713, 530] width 449 height 23
paste input "[EMAIL_ADDRESS][DOMAIN_NAME]"
type input "[EMAIL_ADDRESS][DOMAIN_NAME]"
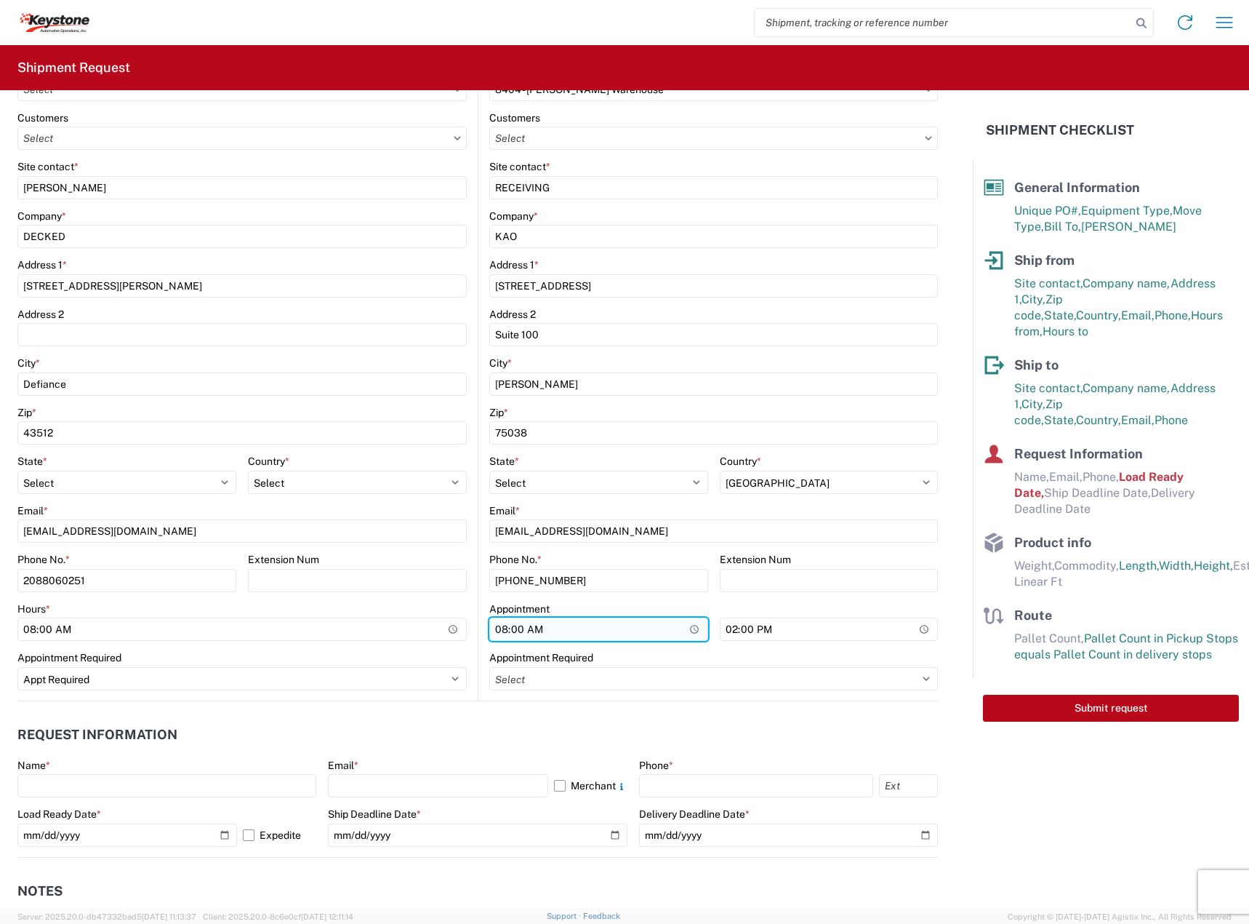
click at [499, 633] on input "08:00" at bounding box center [598, 628] width 219 height 23
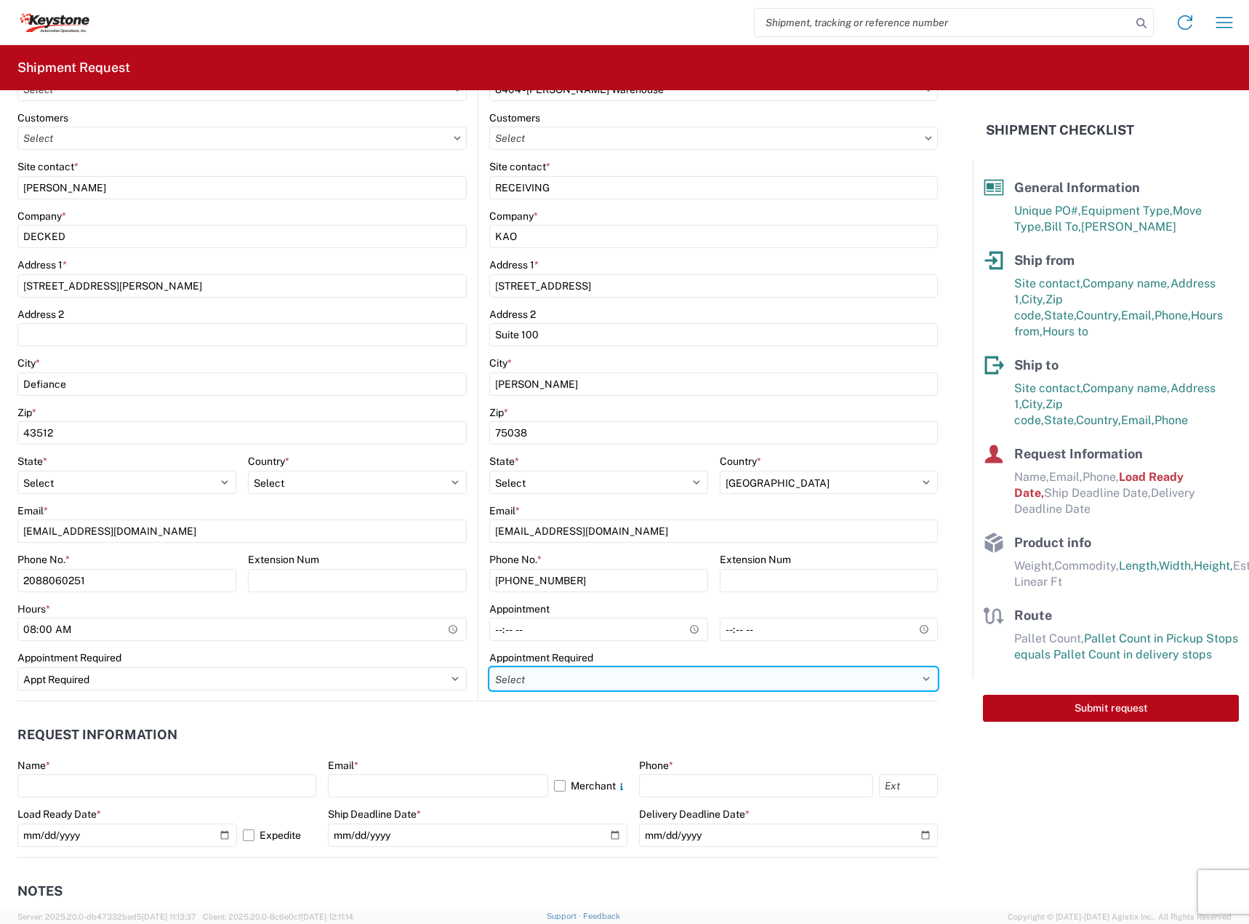
click at [557, 672] on select "Select Appt Required Appt Not Required Appt - First available" at bounding box center [713, 678] width 449 height 23
select select "apptRequired"
click at [489, 667] on select "Select Appt Required Appt Not Required Appt - First available" at bounding box center [713, 678] width 449 height 23
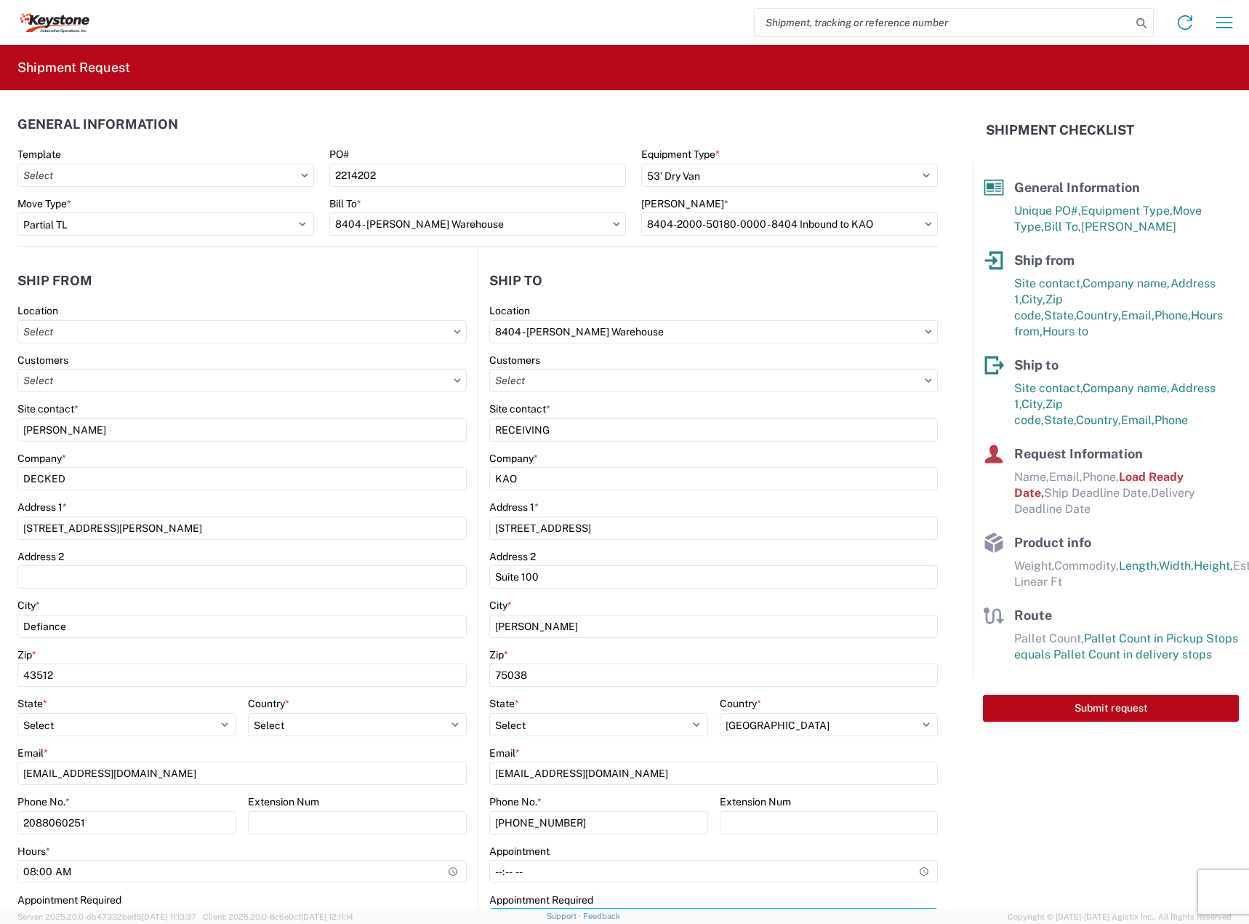
scroll to position [364, 0]
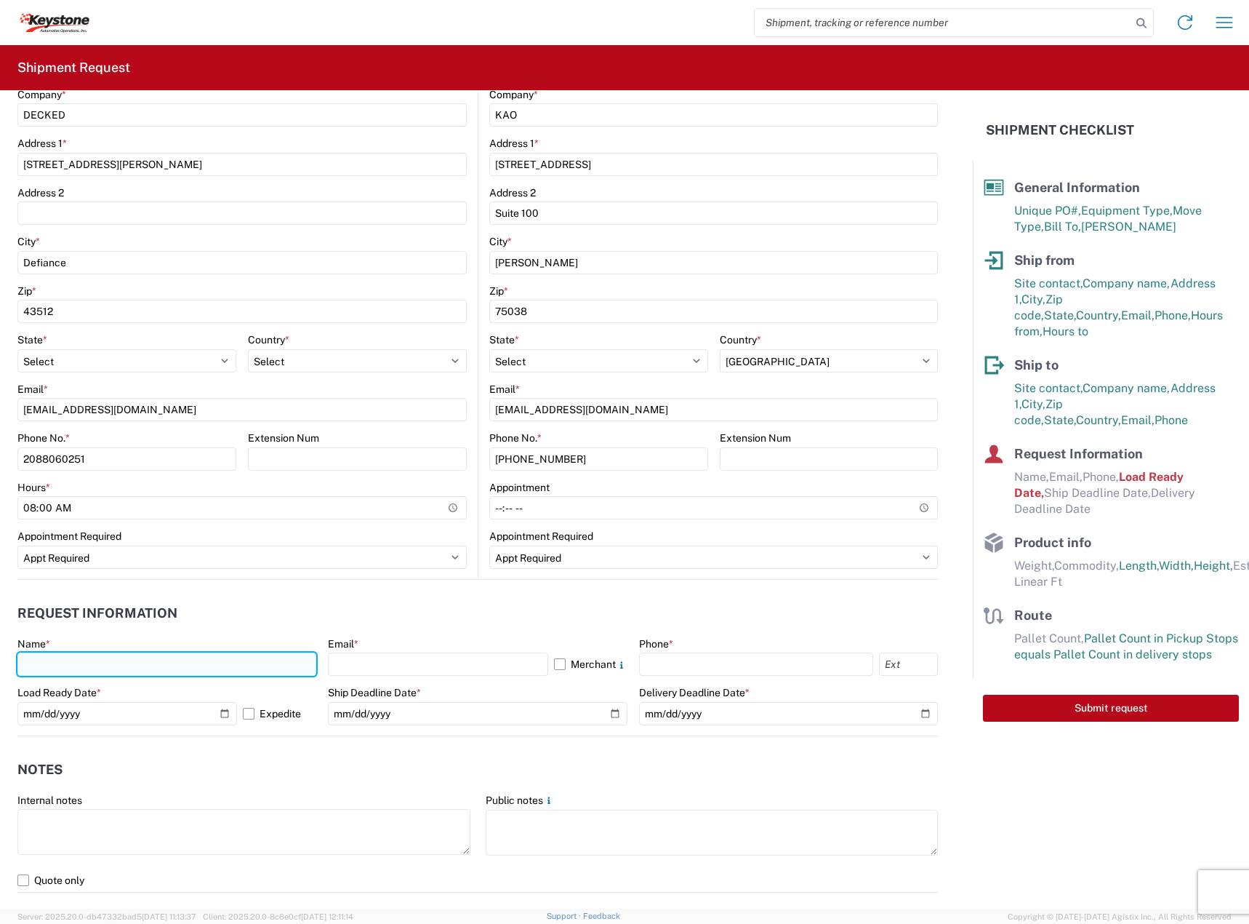
click at [118, 672] on input "text" at bounding box center [166, 663] width 299 height 23
type input "[PERSON_NAME]"
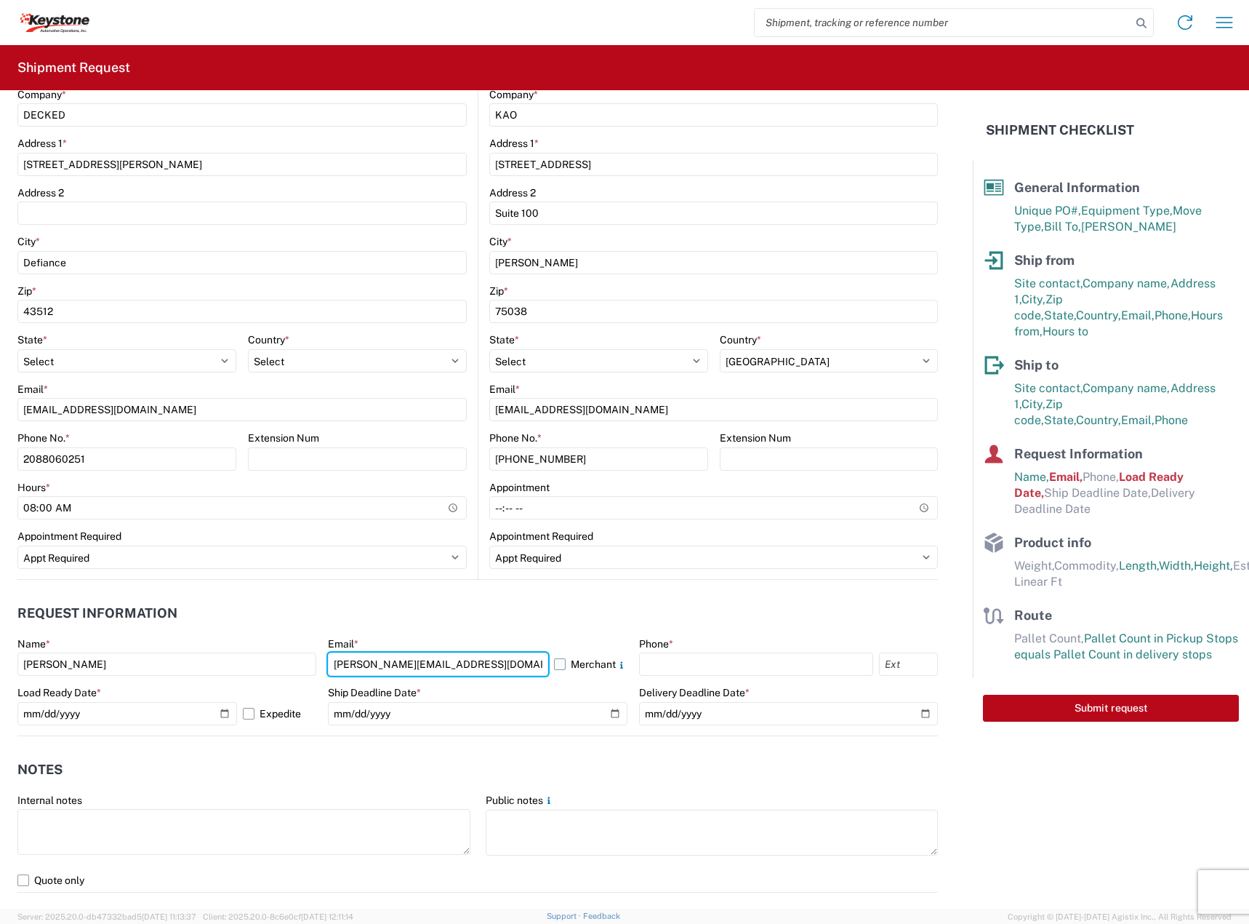
type input "[PERSON_NAME][EMAIL_ADDRESS][DOMAIN_NAME]"
drag, startPoint x: 552, startPoint y: 663, endPoint x: 650, endPoint y: 663, distance: 98.2
click at [554, 663] on label "Merchant" at bounding box center [590, 663] width 73 height 23
click at [0, 0] on input "Merchant" at bounding box center [0, 0] width 0 height 0
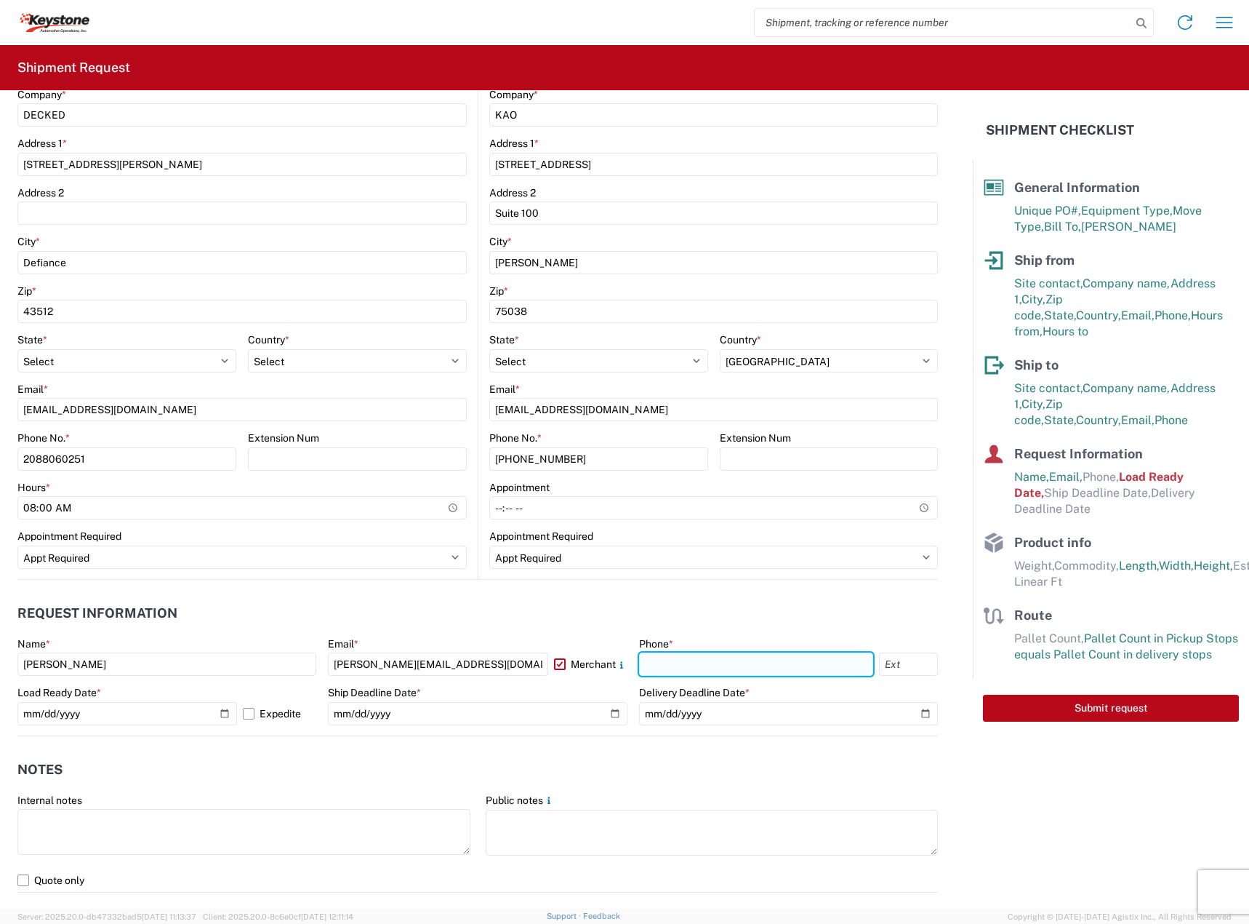
click at [700, 668] on input "text" at bounding box center [756, 663] width 235 height 23
type input "2088060251"
type input "3"
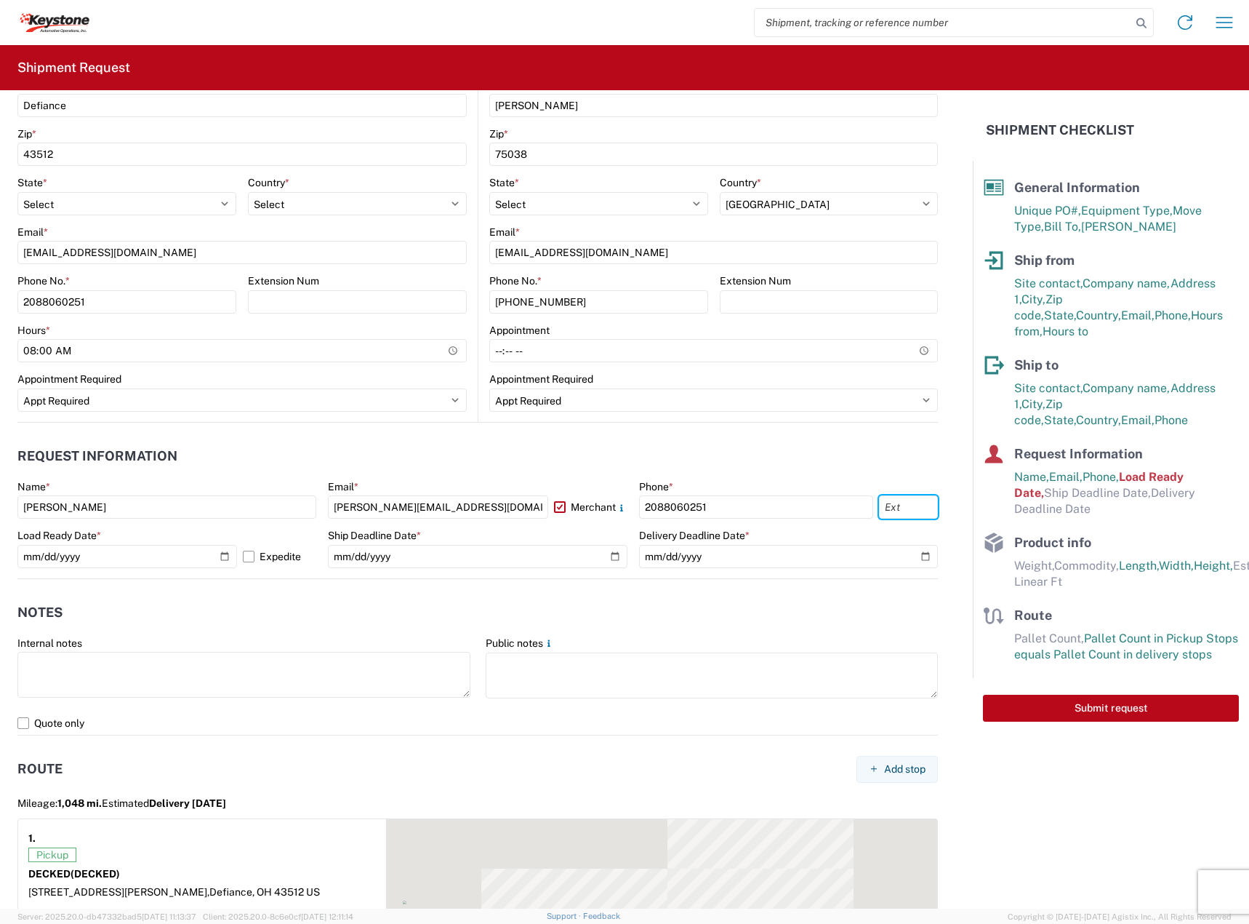
scroll to position [606, 0]
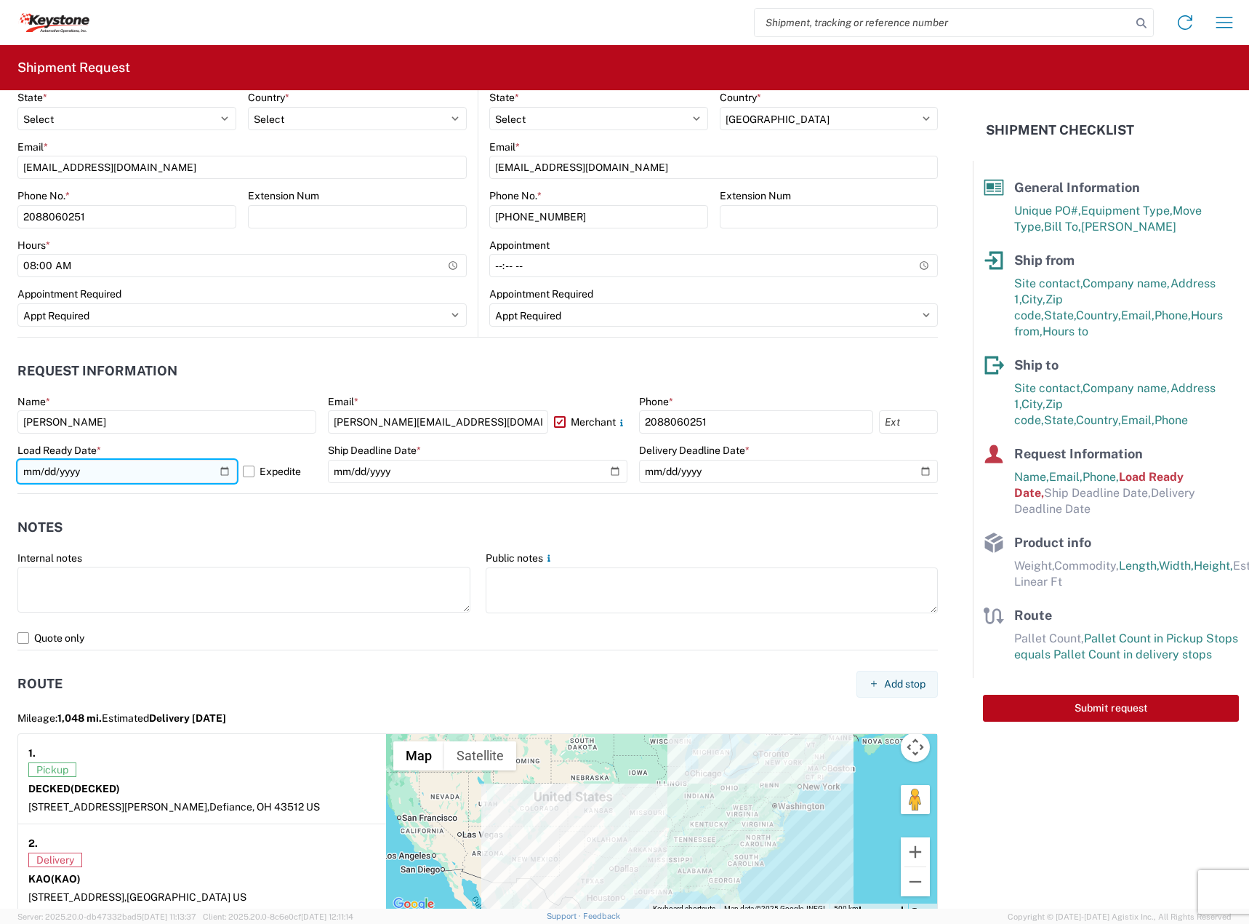
click at [226, 469] on input "[DATE]" at bounding box center [127, 471] width 220 height 23
click at [217, 473] on input "[DATE]" at bounding box center [127, 471] width 220 height 23
type input "[DATE]"
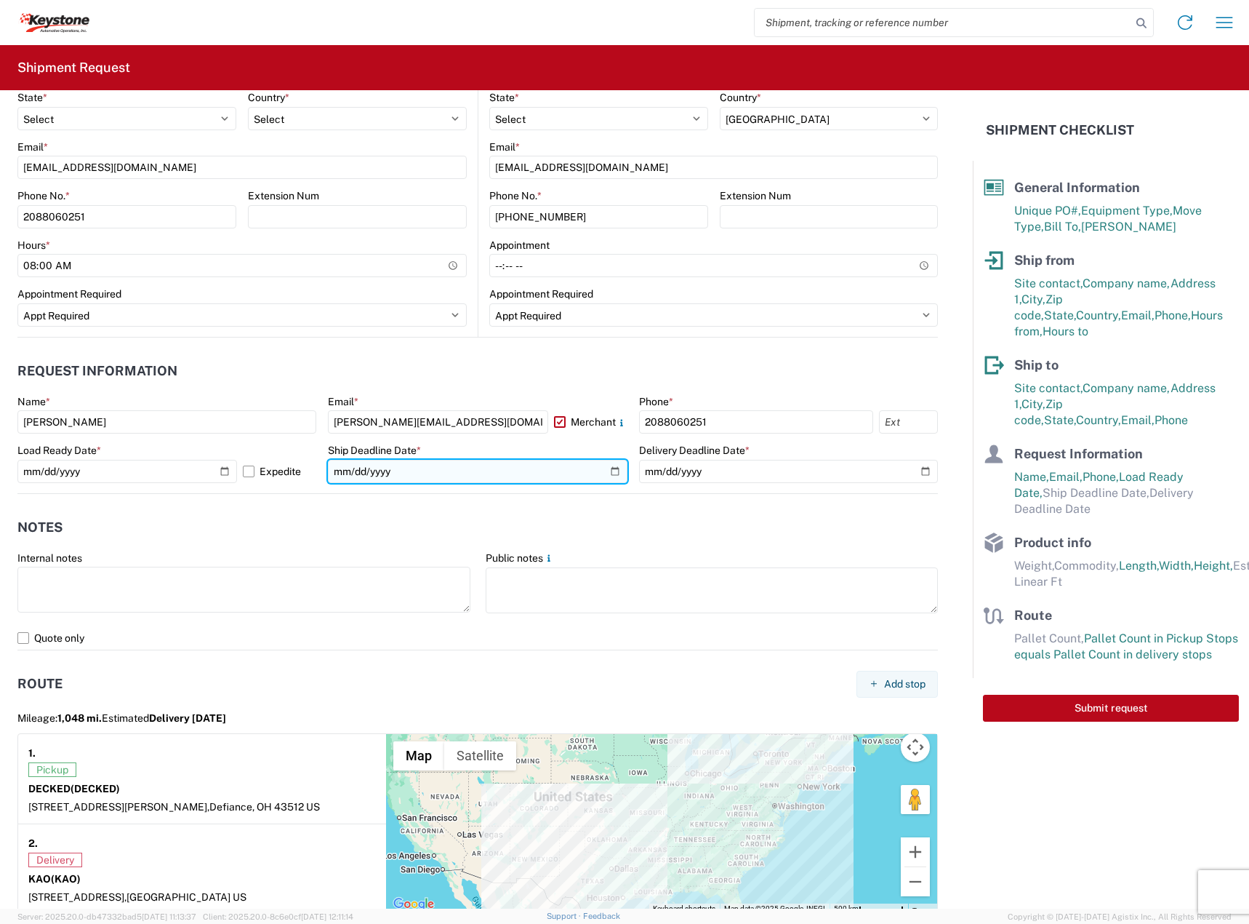
click at [612, 465] on input "date" at bounding box center [477, 471] width 299 height 23
type input "[DATE]"
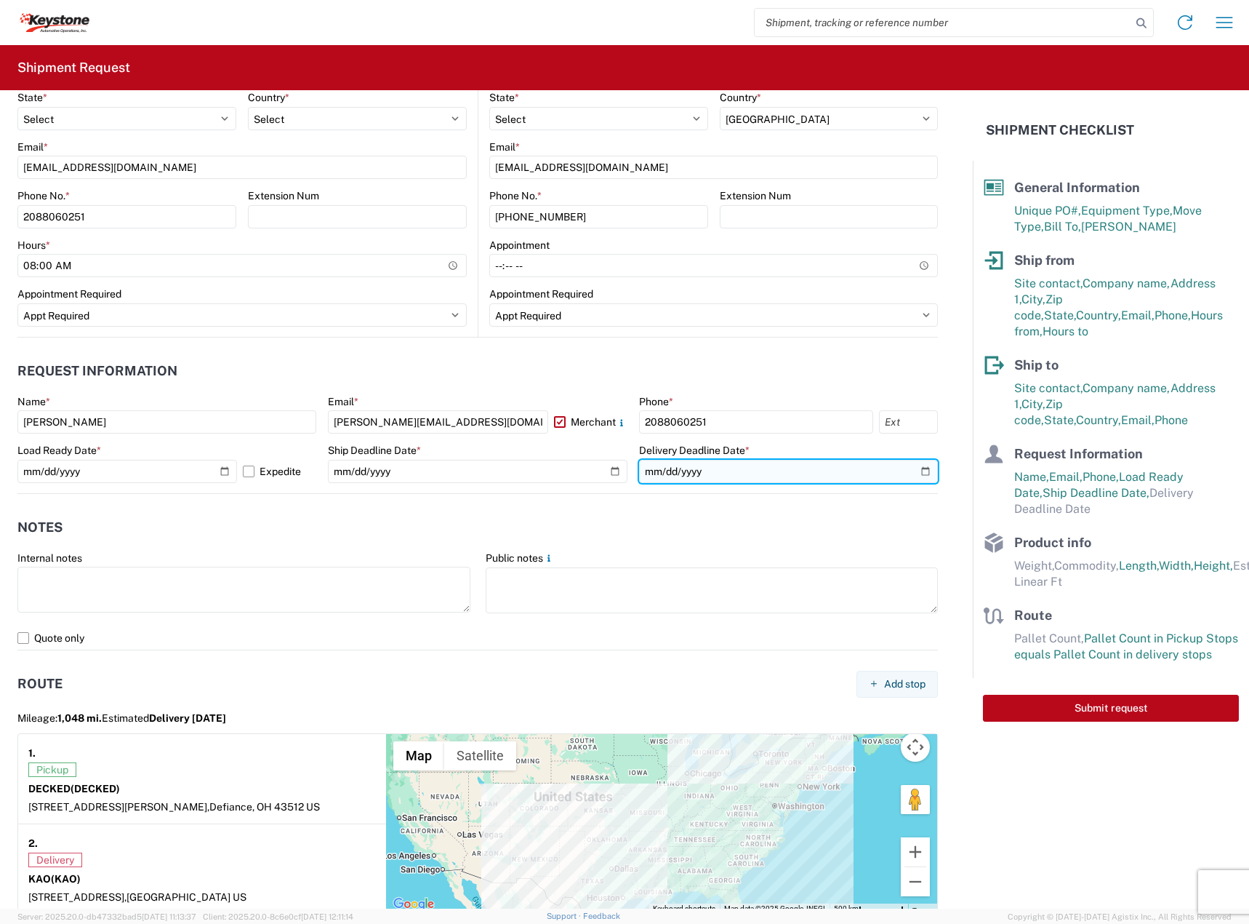
click at [918, 473] on input "date" at bounding box center [788, 471] width 299 height 23
type input "[DATE]"
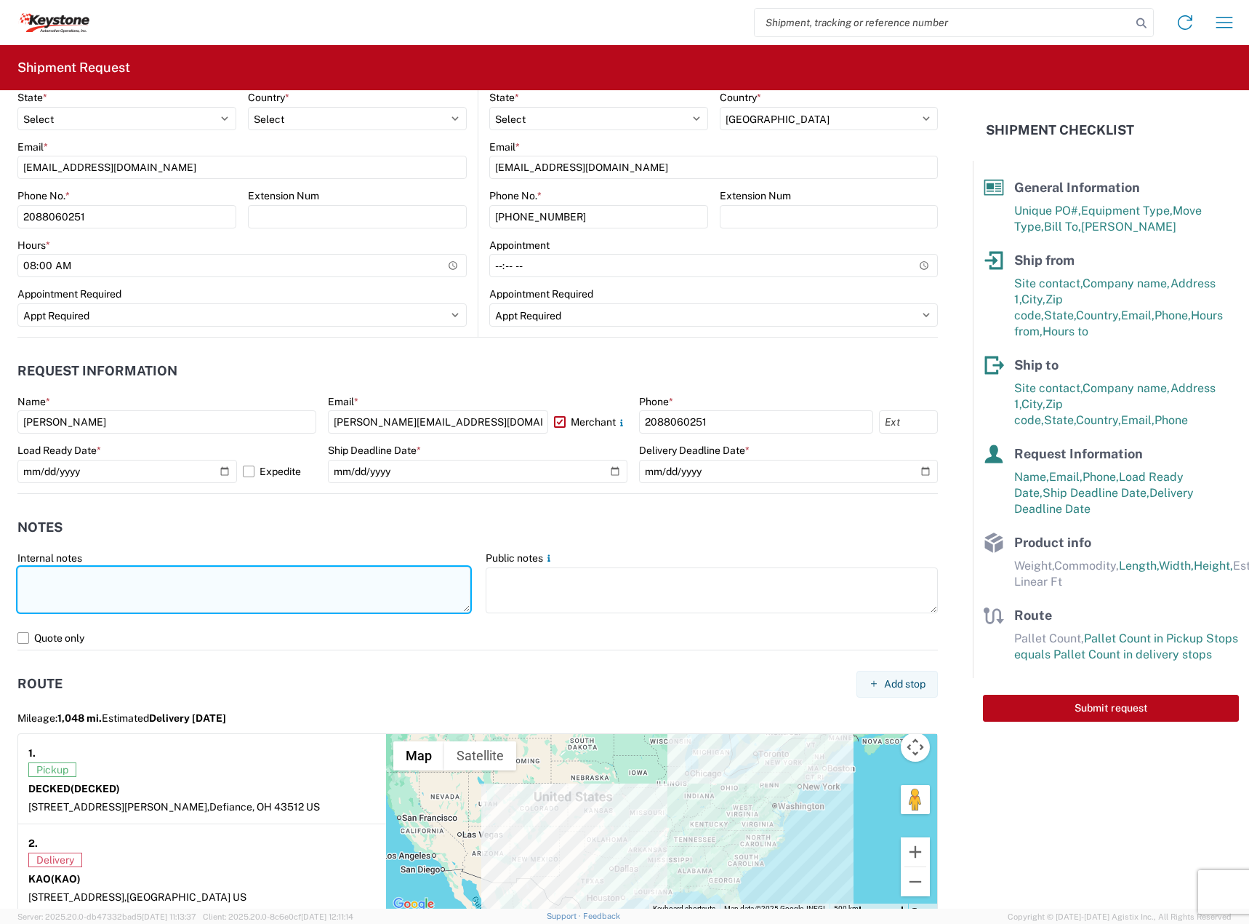
click at [175, 596] on textarea at bounding box center [243, 590] width 453 height 46
paste textarea "Driver is required to provide and utilize LOAD STRAPS and/or LOAD BARS to secur…"
click at [332, 591] on textarea "Driver is required to provide and utilize LOAD STRAPS and/or LOAD BARS to secur…" at bounding box center [243, 590] width 453 height 46
paste textarea "11"
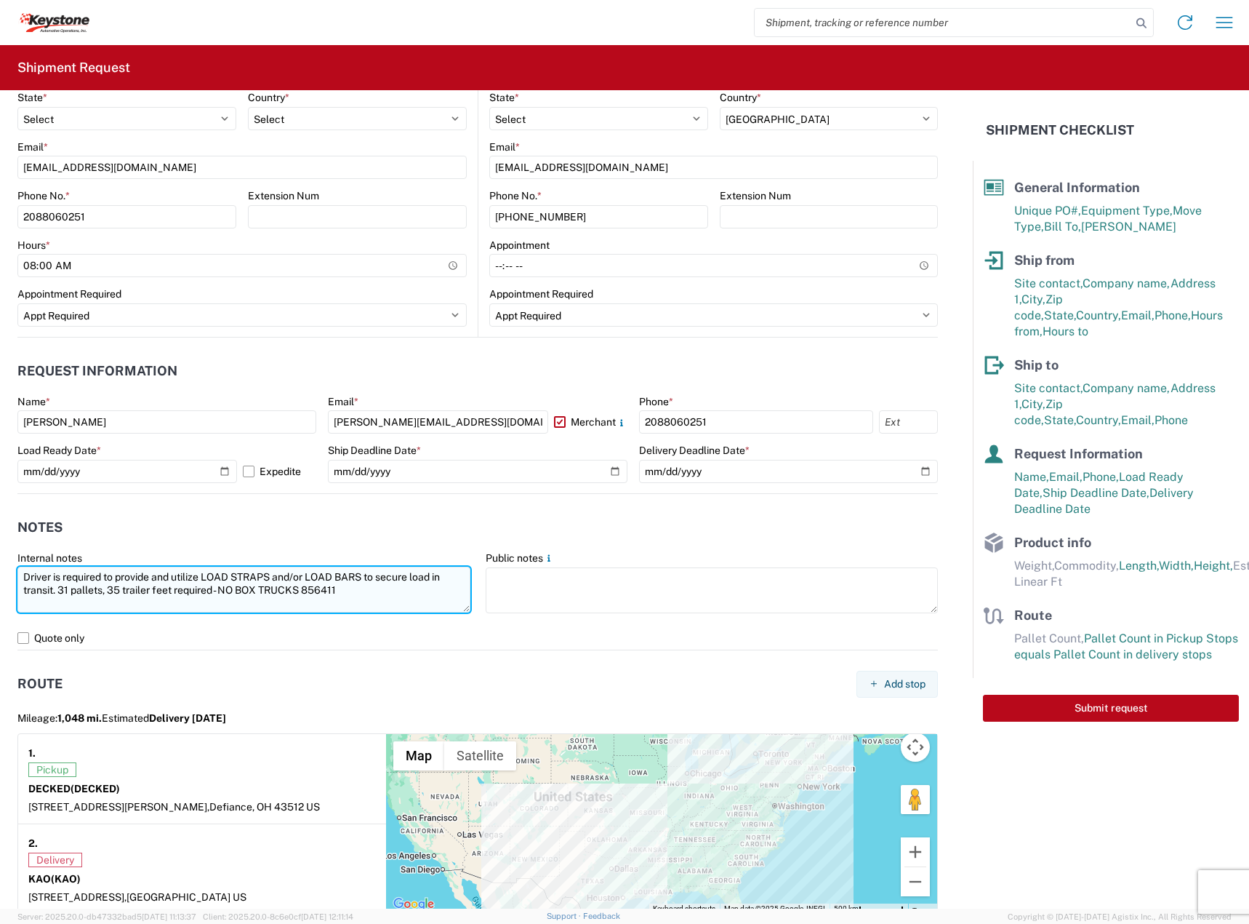
click at [66, 589] on textarea "Driver is required to provide and utilize LOAD STRAPS and/or LOAD BARS to secur…" at bounding box center [243, 590] width 453 height 46
drag, startPoint x: 388, startPoint y: 590, endPoint x: -220, endPoint y: 543, distance: 609.0
click at [0, 543] on html "Home Shipment request Shipment tracking Shipment Request General Information Te…" at bounding box center [624, 462] width 1249 height 924
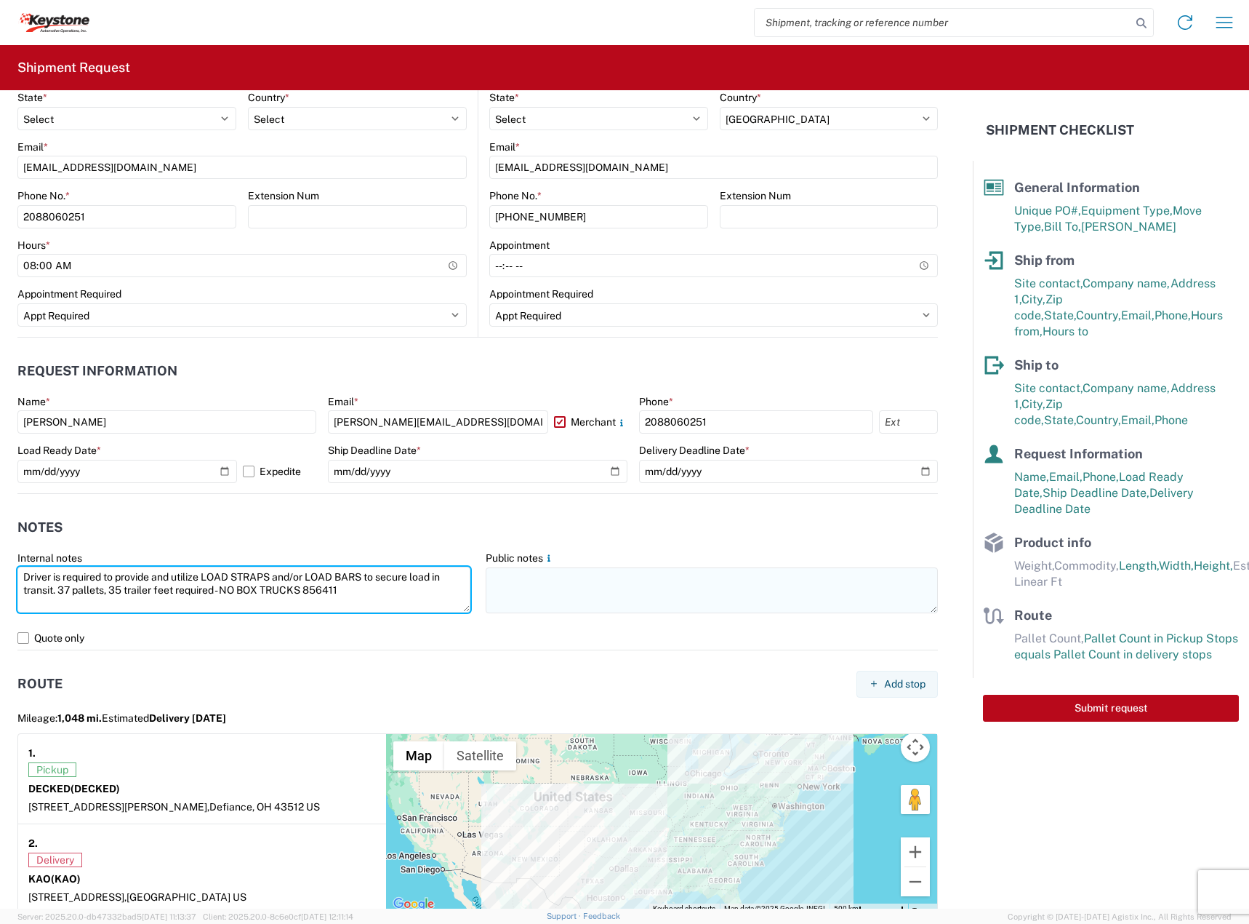
type textarea "Driver is required to provide and utilize LOAD STRAPS and/or LOAD BARS to secur…"
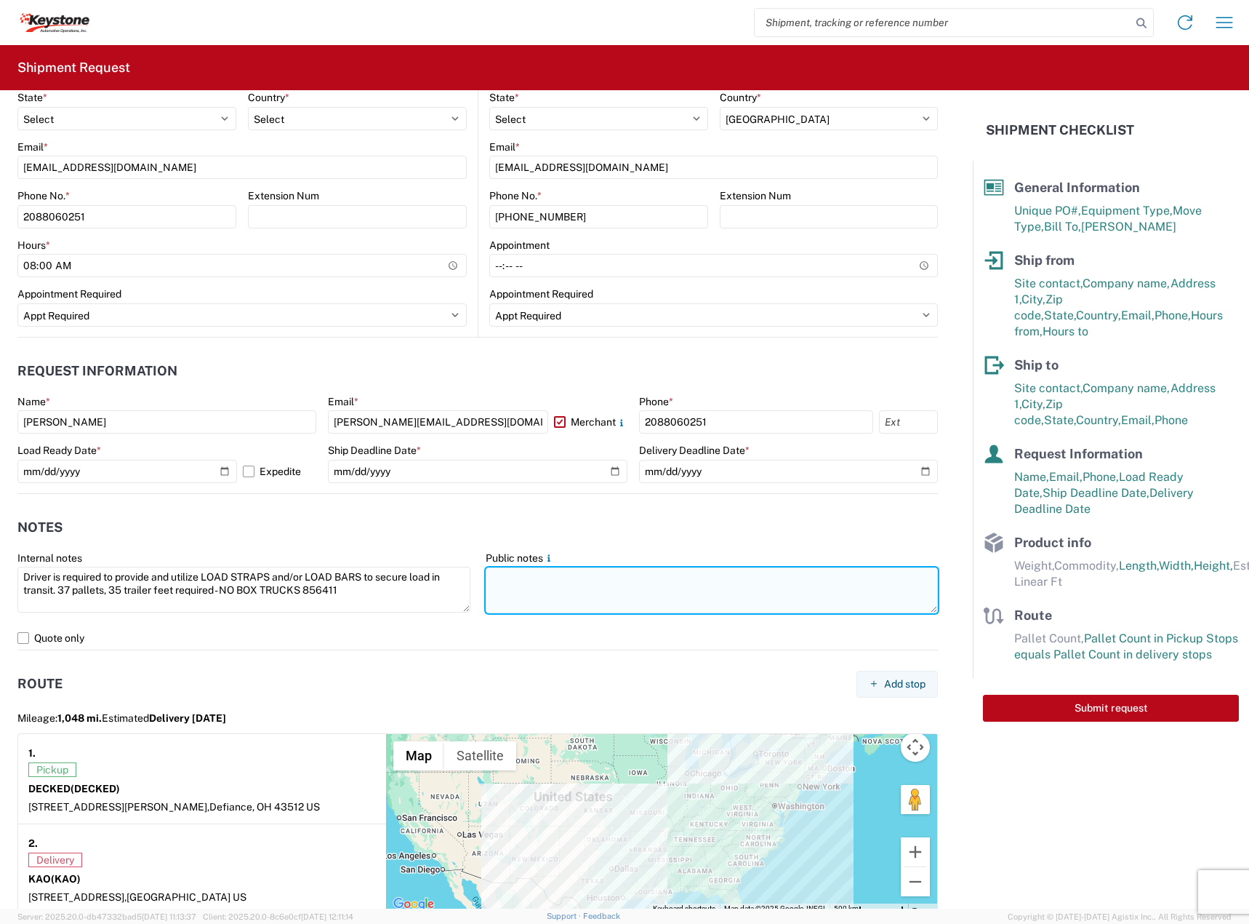
click at [676, 593] on textarea at bounding box center [712, 590] width 453 height 46
paste textarea "Driver is required to provide and utilize LOAD STRAPS and/or LOAD BARS to secur…"
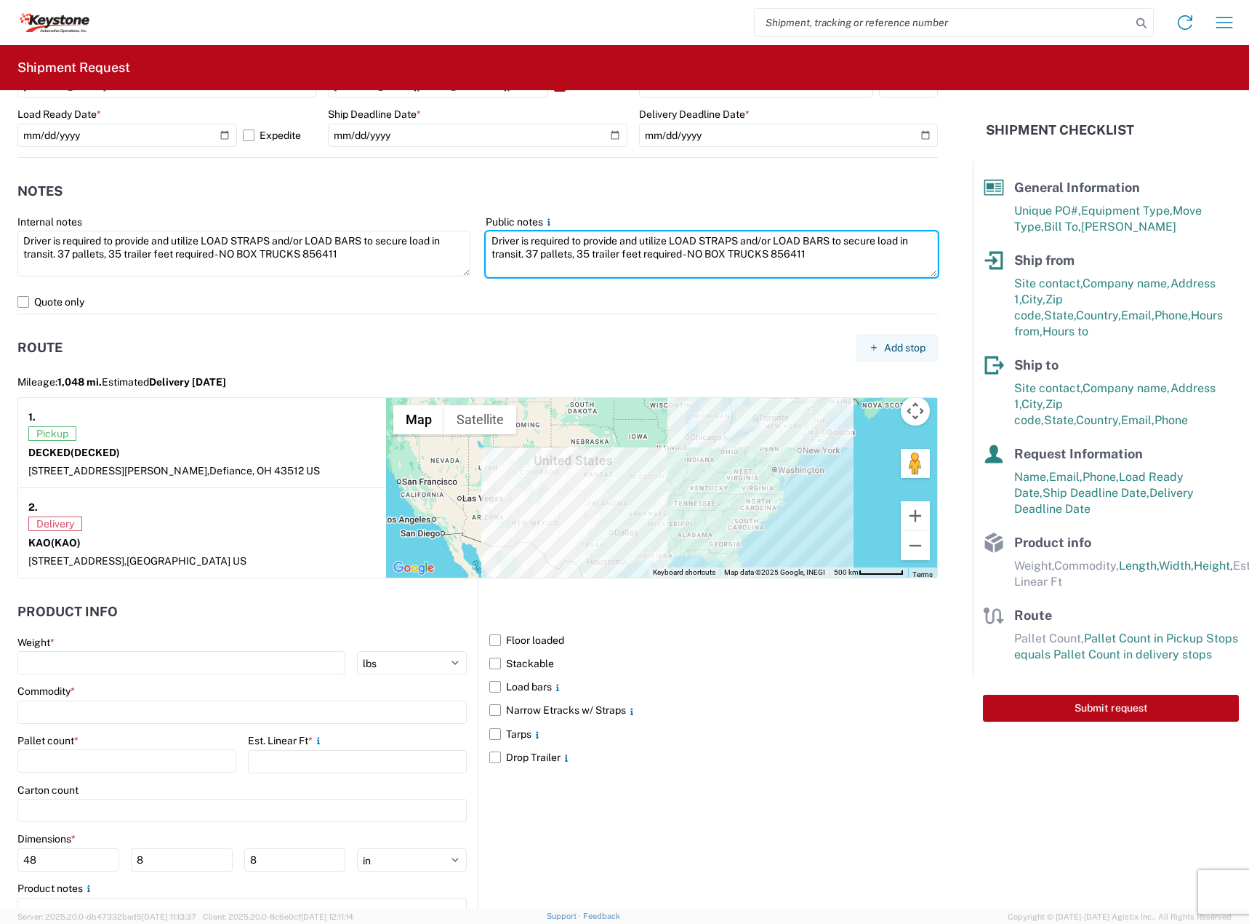
scroll to position [1013, 0]
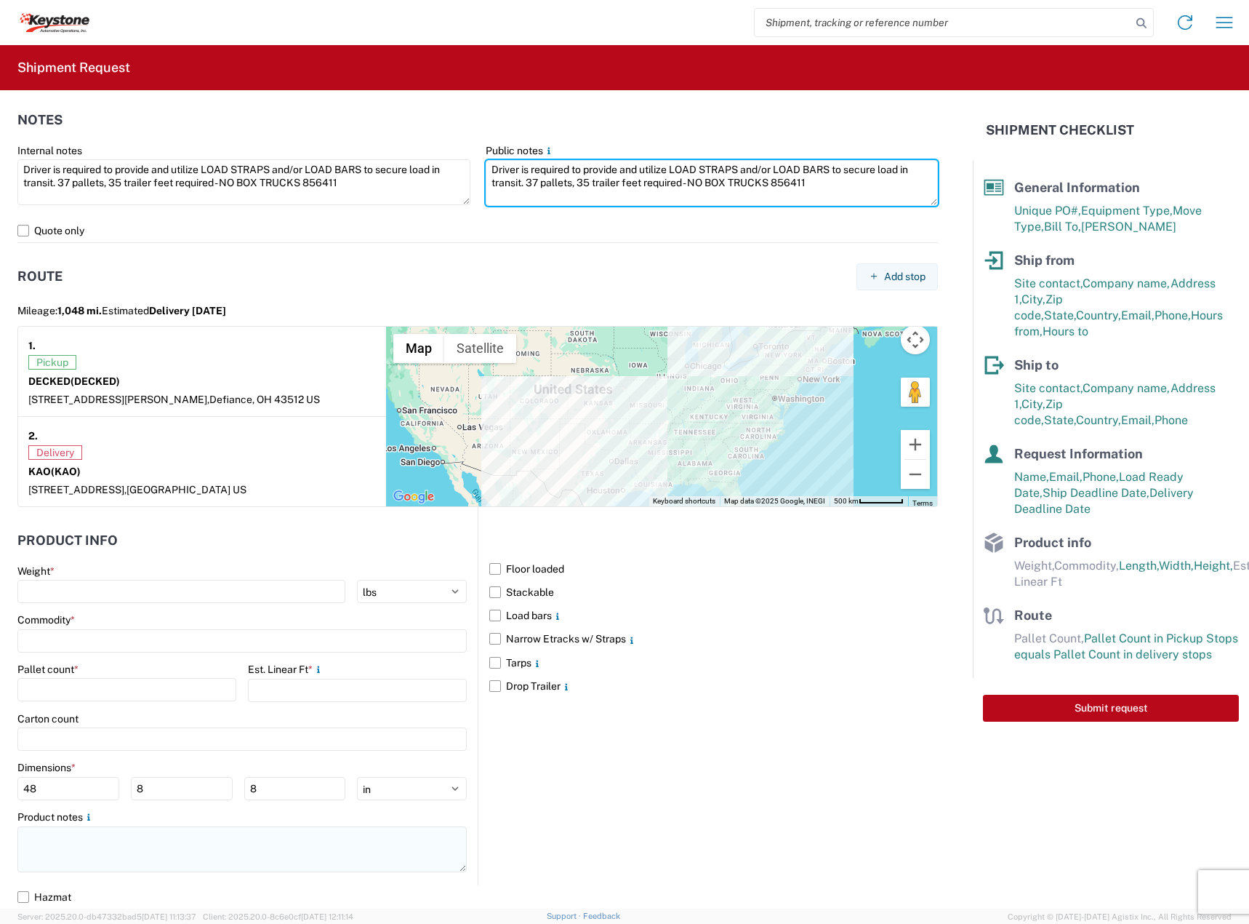
type textarea "Driver is required to provide and utilize LOAD STRAPS and/or LOAD BARS to secur…"
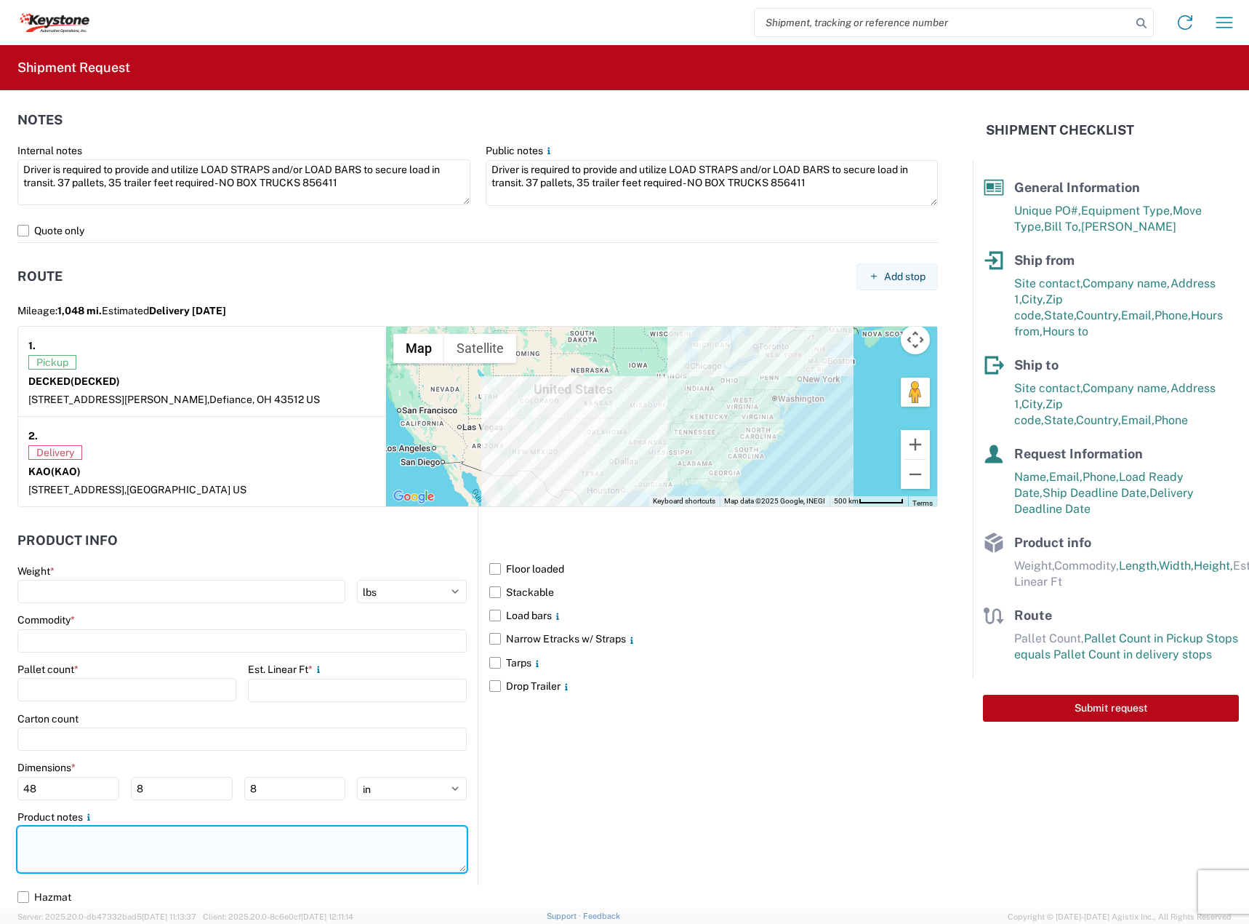
click at [107, 849] on textarea at bounding box center [241, 849] width 449 height 46
paste textarea "Driver is required to provide and utilize LOAD STRAPS and/or LOAD BARS to secur…"
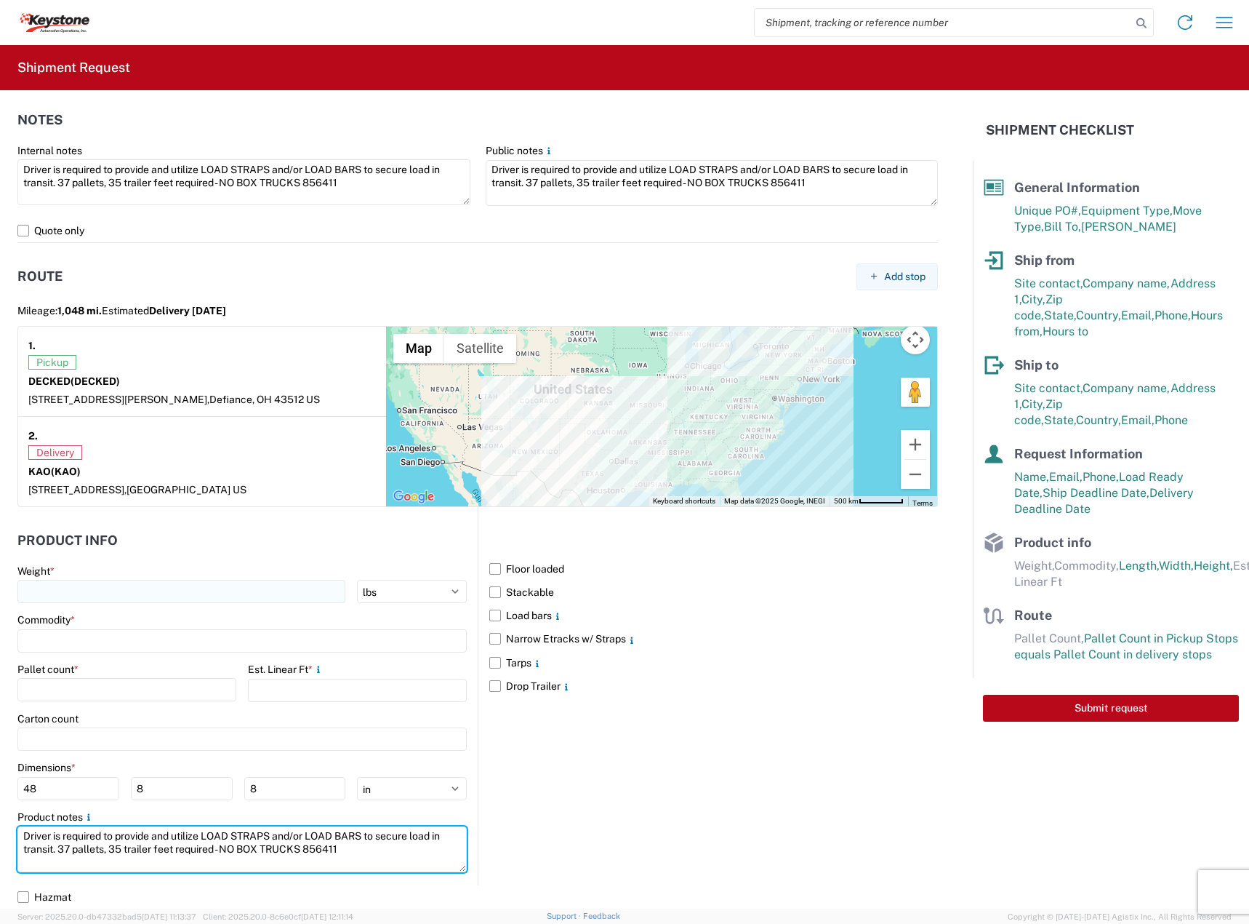
type textarea "Driver is required to provide and utilize LOAD STRAPS and/or LOAD BARS to secur…"
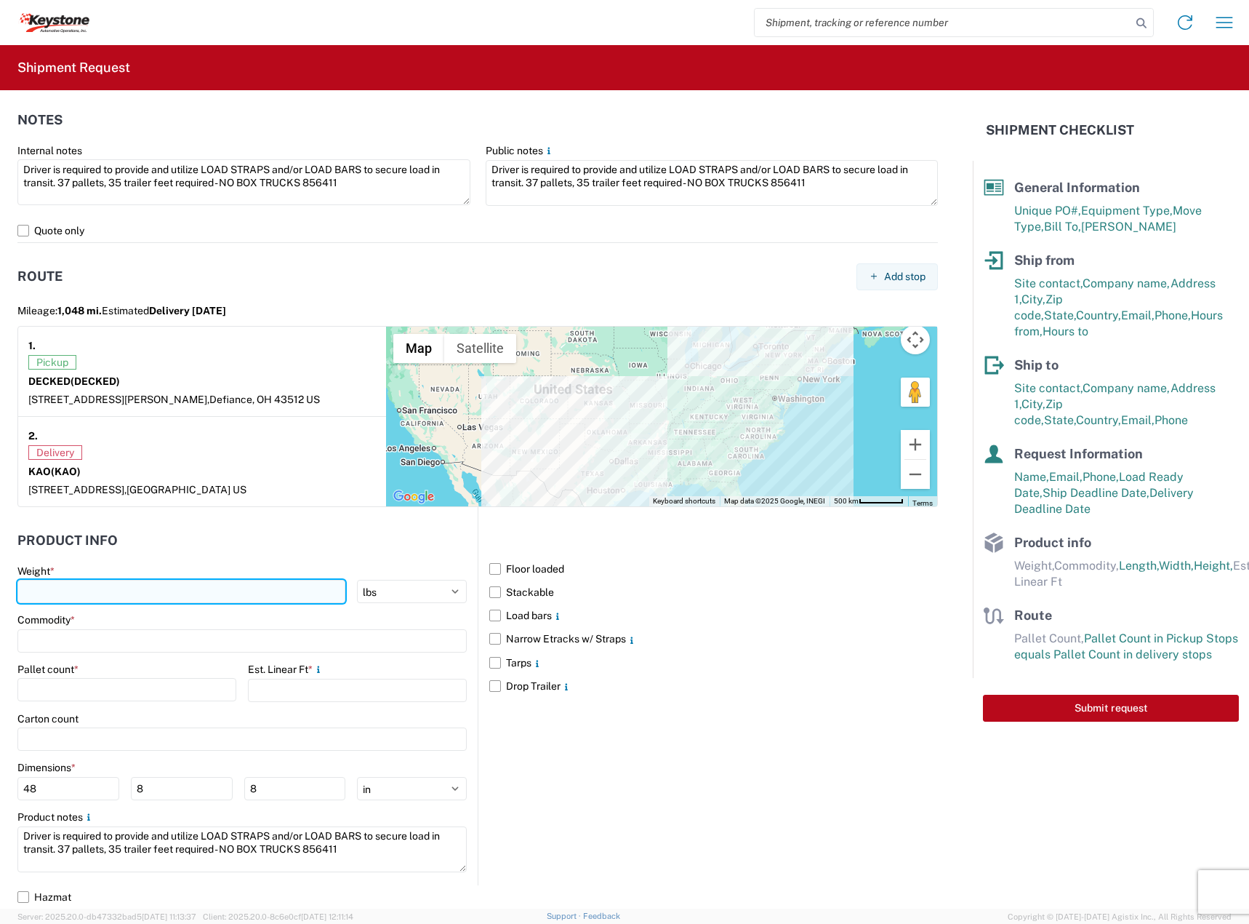
click at [57, 598] on input "number" at bounding box center [181, 591] width 328 height 23
type input "8601"
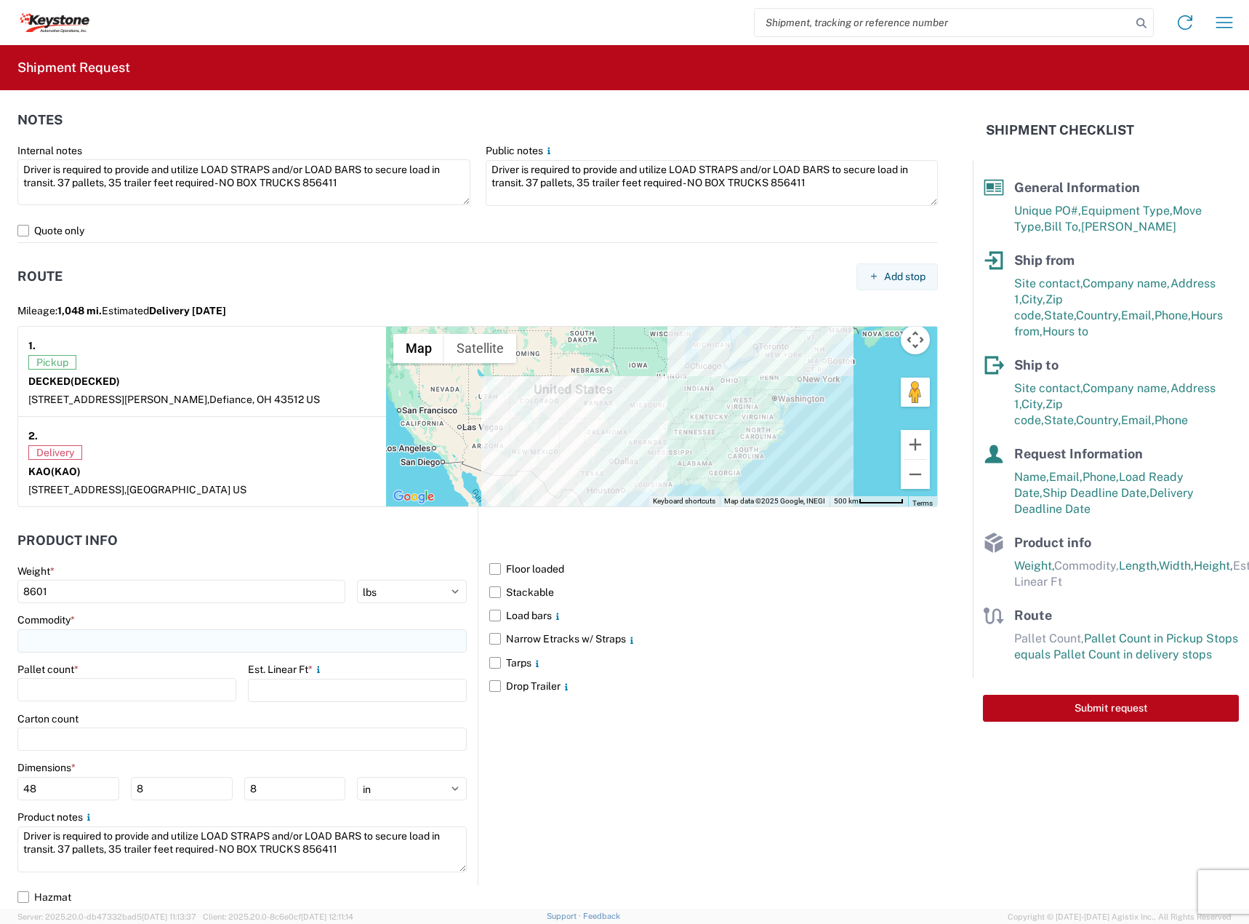
click at [72, 651] on input at bounding box center [241, 640] width 449 height 23
type input "CARGOGLIDES"
click at [127, 741] on span "Add new "CARGOGLIDES"..." at bounding box center [112, 738] width 132 height 13
type input "CARGOGLIDES"
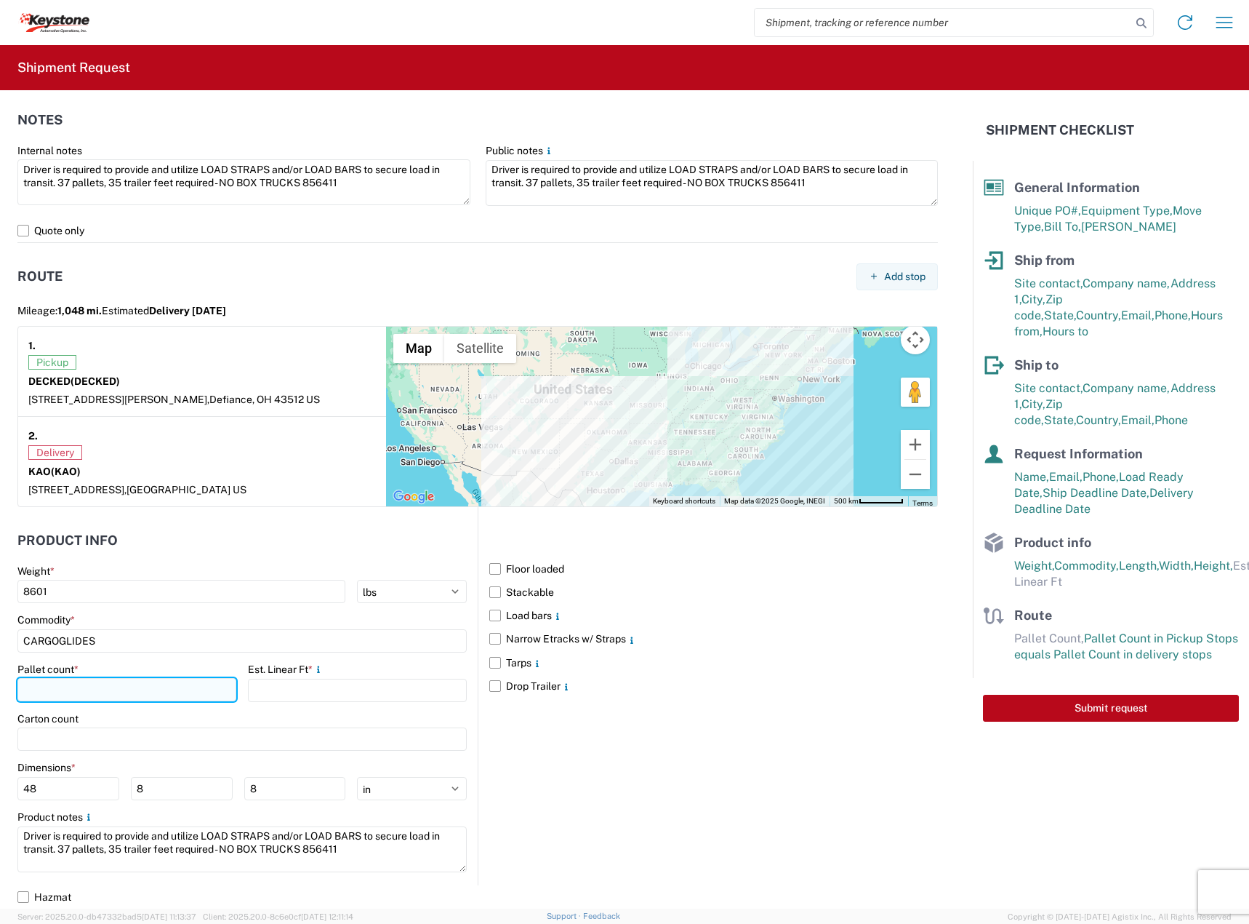
click at [116, 688] on input "number" at bounding box center [126, 689] width 219 height 23
type input "37"
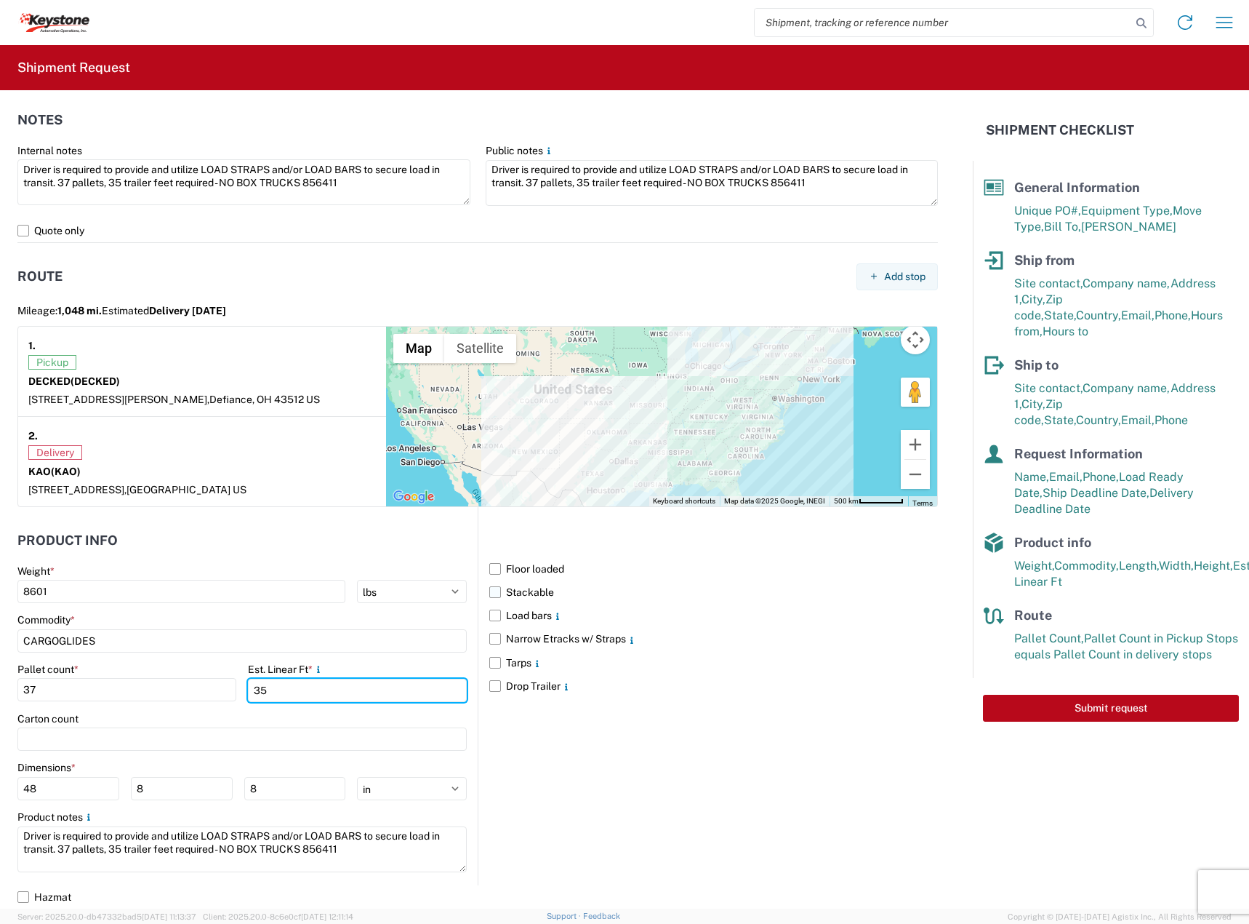
type input "35"
click at [532, 596] on label "Stackable" at bounding box center [713, 591] width 449 height 23
click at [0, 0] on input "Stackable" at bounding box center [0, 0] width 0 height 0
click at [532, 619] on label "Load bars" at bounding box center [713, 615] width 449 height 23
click at [0, 0] on input "Load bars" at bounding box center [0, 0] width 0 height 0
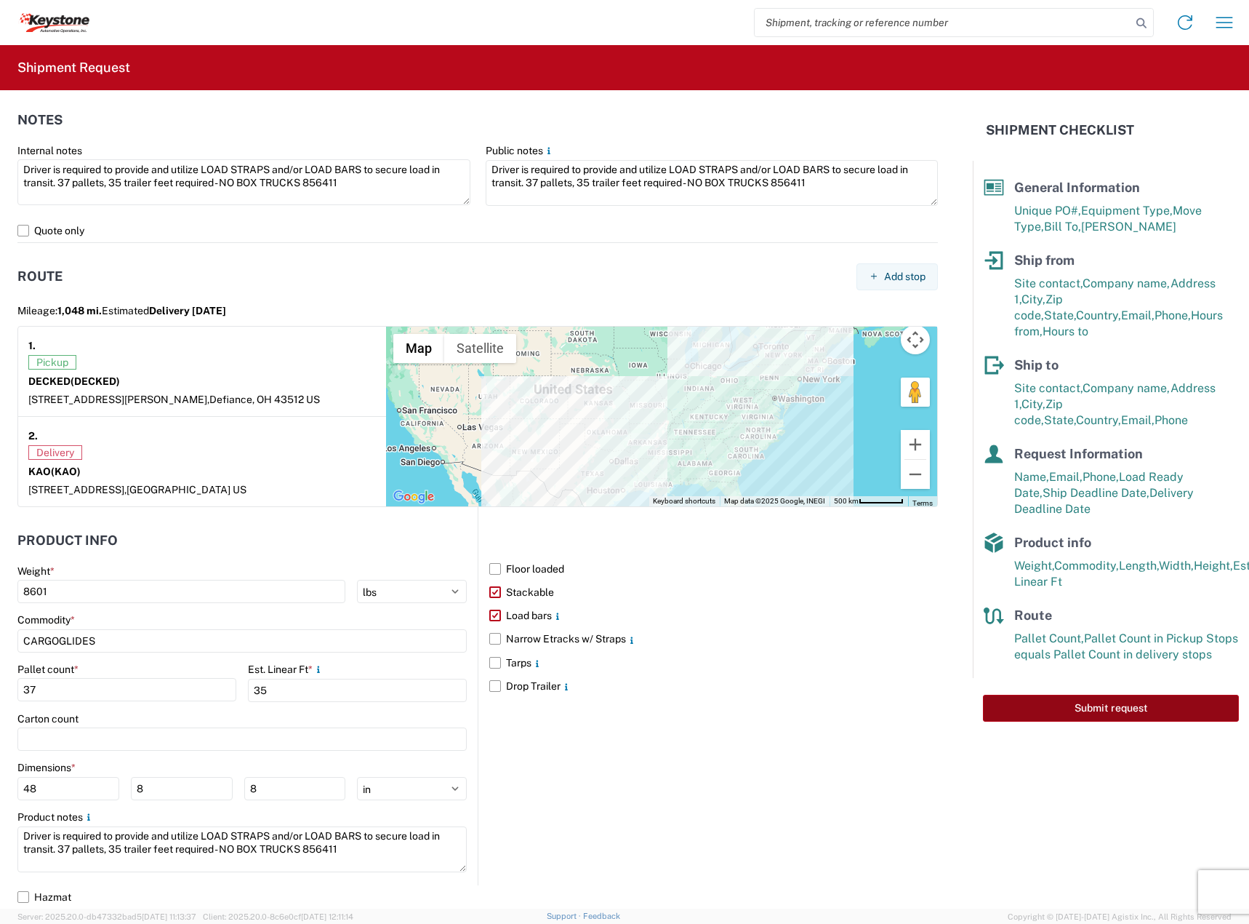
click at [1105, 695] on button "Submit request" at bounding box center [1111, 708] width 256 height 27
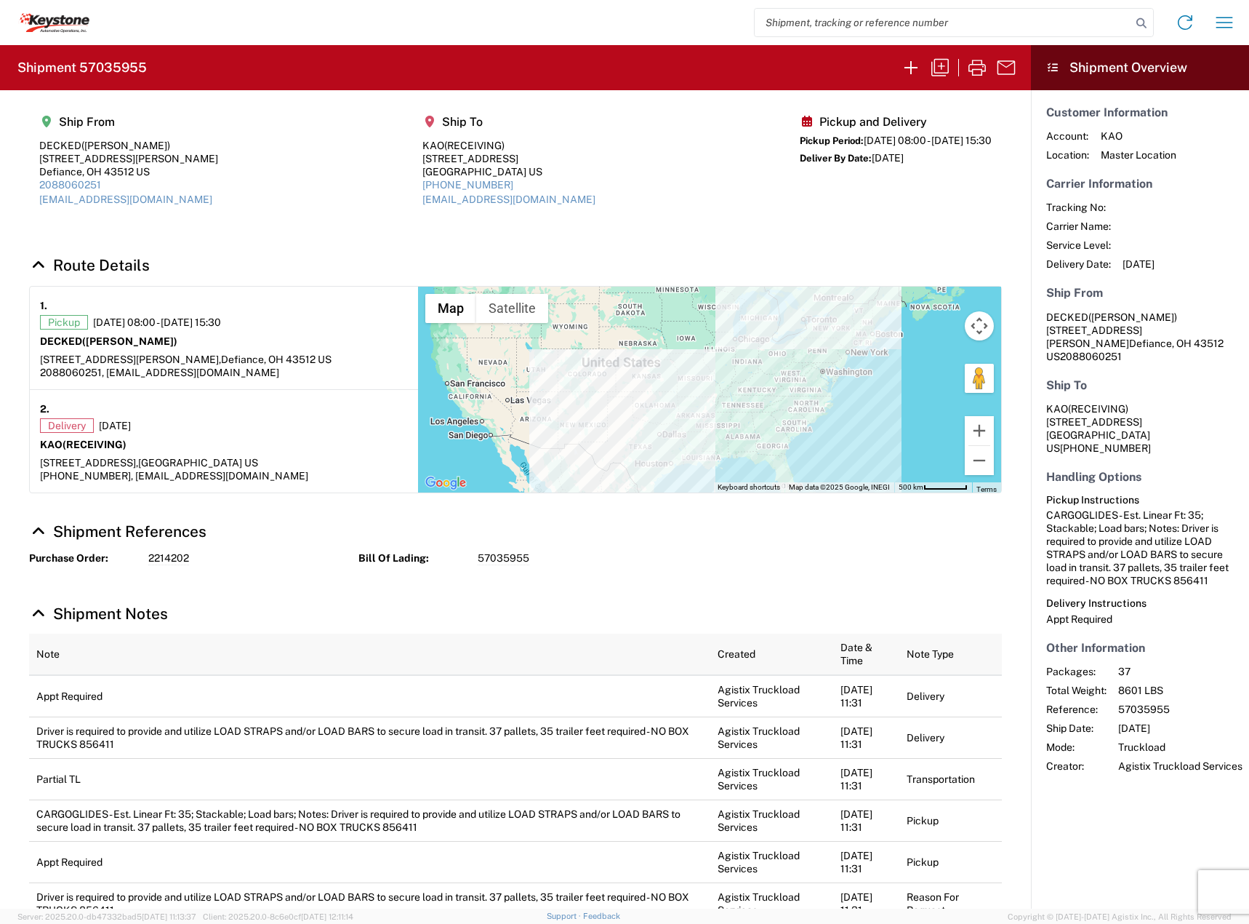
click at [135, 72] on h2 "Shipment 57035955" at bounding box center [81, 67] width 129 height 17
copy h2 "57035955"
click at [121, 71] on h2 "Shipment 57035955" at bounding box center [81, 67] width 129 height 17
